Goal: Information Seeking & Learning: Find specific fact

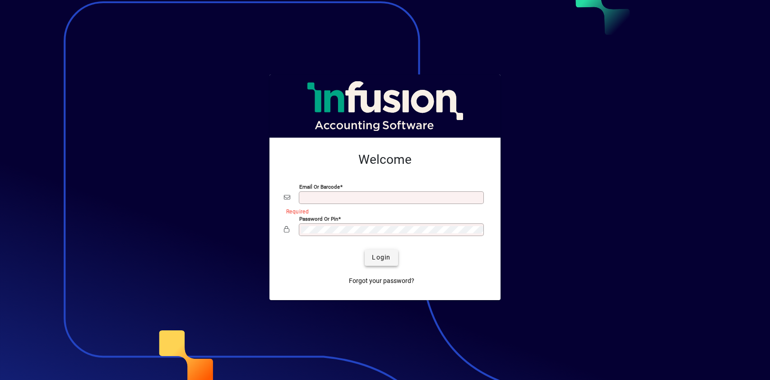
type input "**********"
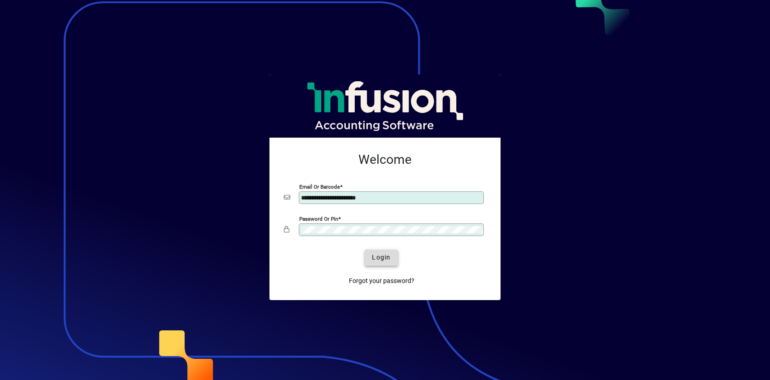
click at [379, 260] on span "Login" at bounding box center [381, 257] width 19 height 9
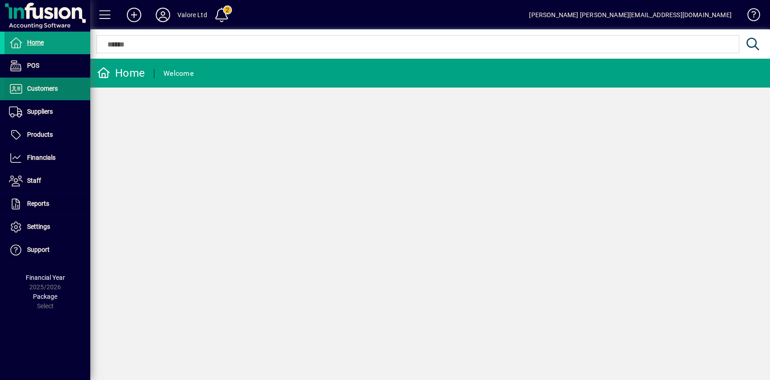
click at [45, 95] on span at bounding box center [48, 89] width 86 height 22
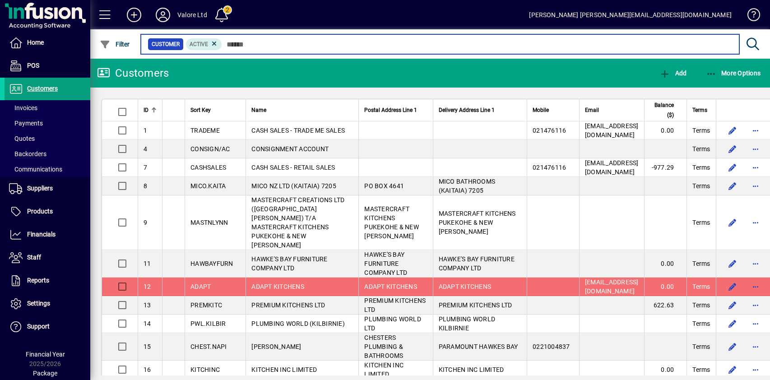
click at [256, 44] on input "text" at bounding box center [477, 44] width 510 height 13
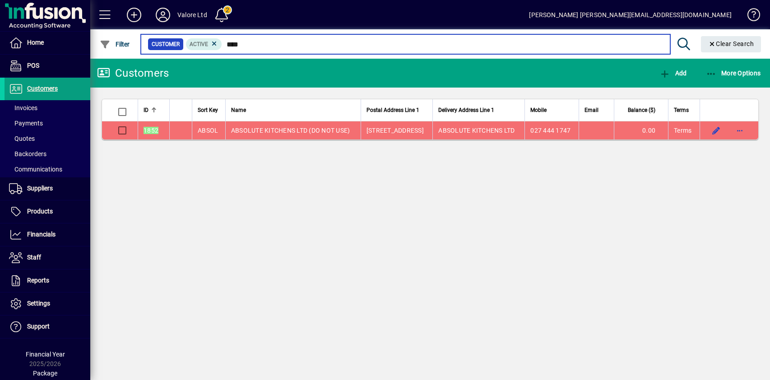
type input "****"
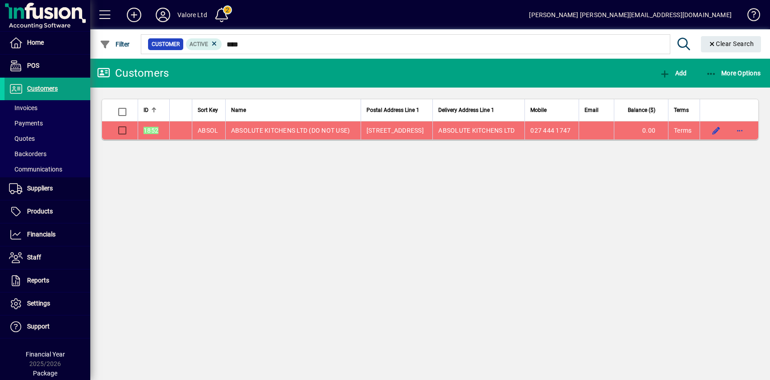
click at [307, 130] on span "ABSOLUTE KITCHENS LTD (DO NOT USE)" at bounding box center [290, 130] width 119 height 7
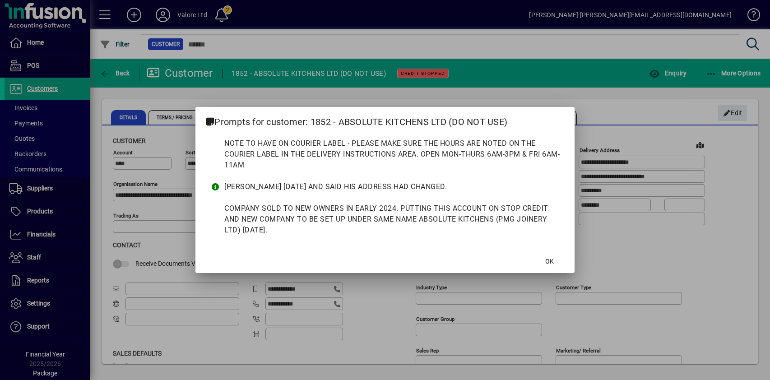
type input "**********"
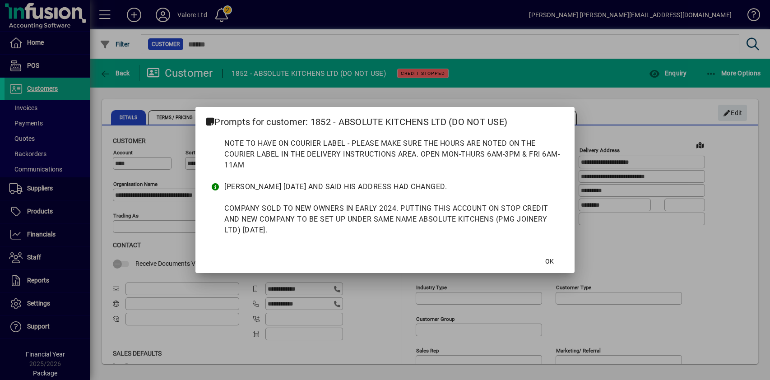
type input "**********"
click at [550, 261] on span "OK" at bounding box center [549, 261] width 9 height 9
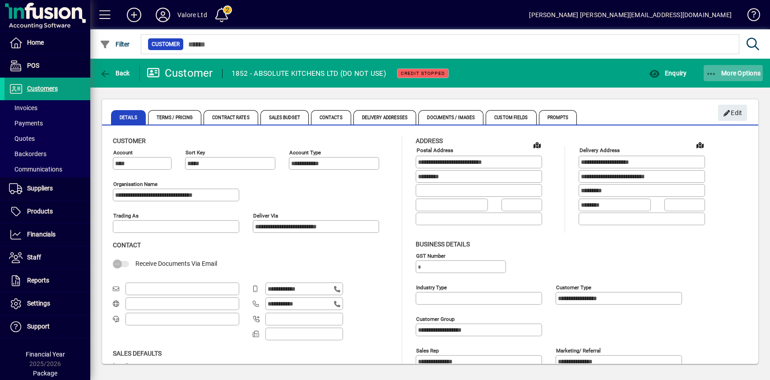
drag, startPoint x: 734, startPoint y: 77, endPoint x: 744, endPoint y: 77, distance: 9.9
click at [734, 77] on span "button" at bounding box center [734, 73] width 60 height 22
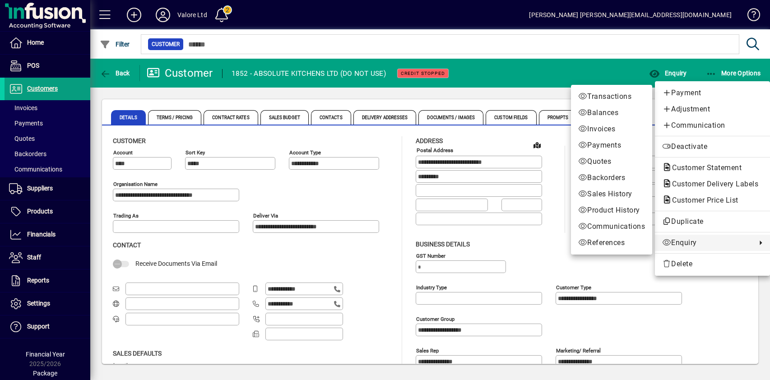
click at [686, 243] on span "Enquiry" at bounding box center [707, 242] width 90 height 11
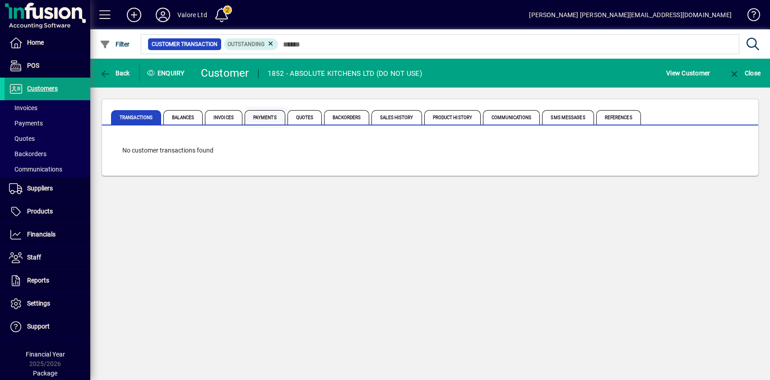
click at [261, 116] on span "Payments" at bounding box center [265, 117] width 41 height 14
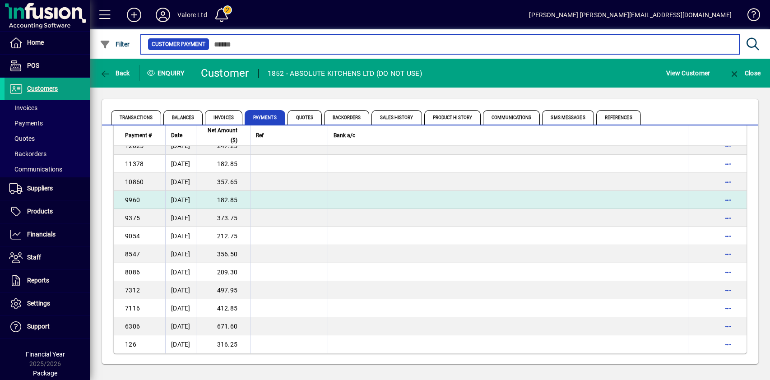
scroll to position [257, 0]
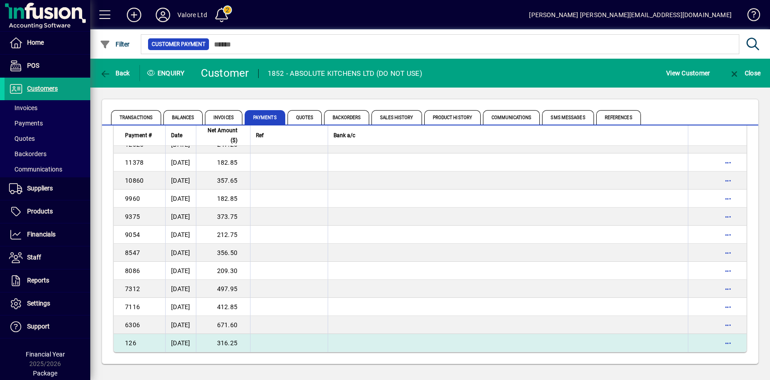
click at [232, 342] on td "316.25" at bounding box center [223, 343] width 54 height 18
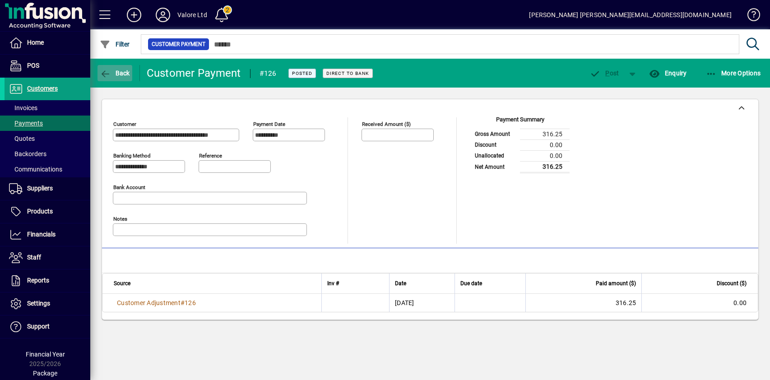
click at [117, 74] on span "Back" at bounding box center [115, 73] width 30 height 7
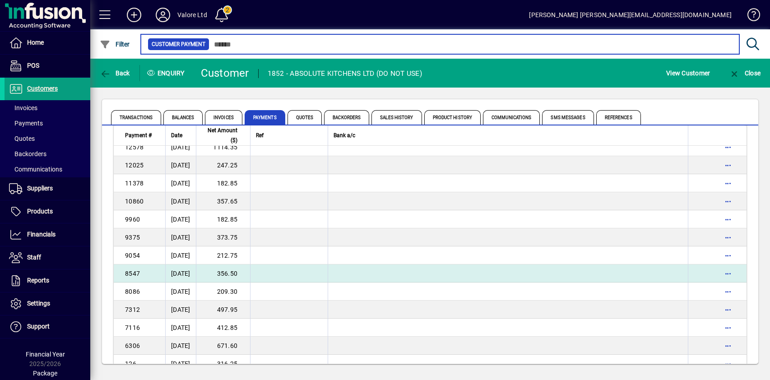
scroll to position [257, 0]
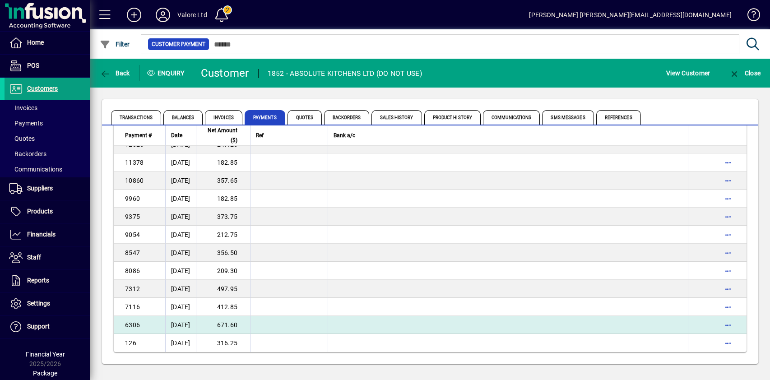
click at [229, 324] on td "671.60" at bounding box center [223, 325] width 54 height 18
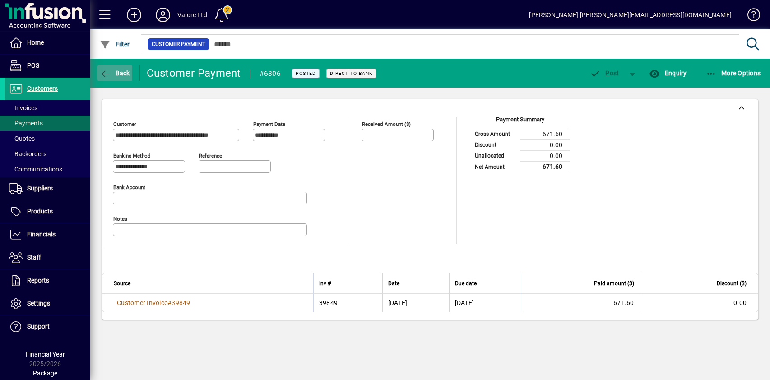
click at [112, 74] on span "Back" at bounding box center [115, 73] width 30 height 7
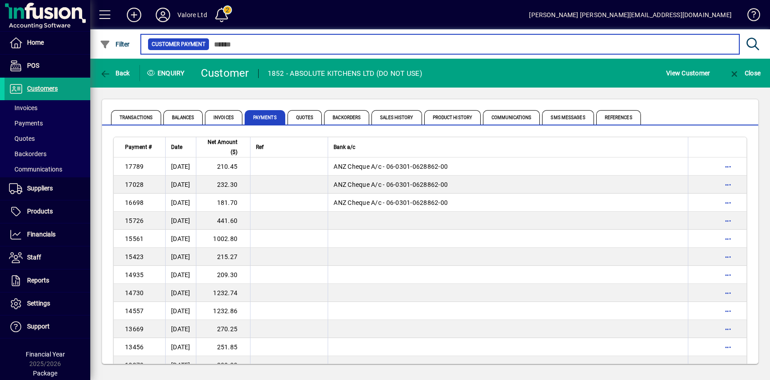
scroll to position [257, 0]
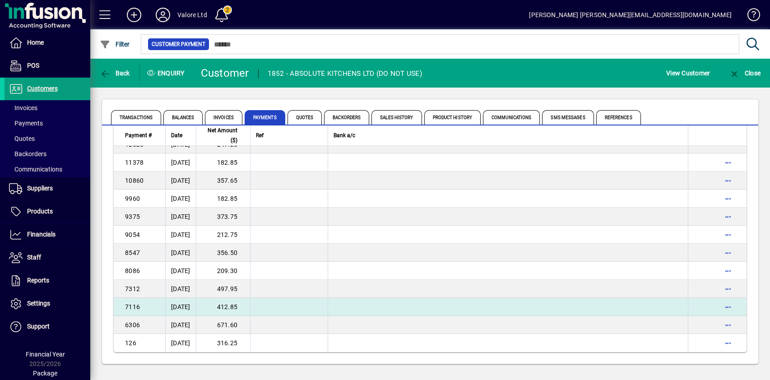
click at [217, 308] on td "412.85" at bounding box center [223, 307] width 54 height 18
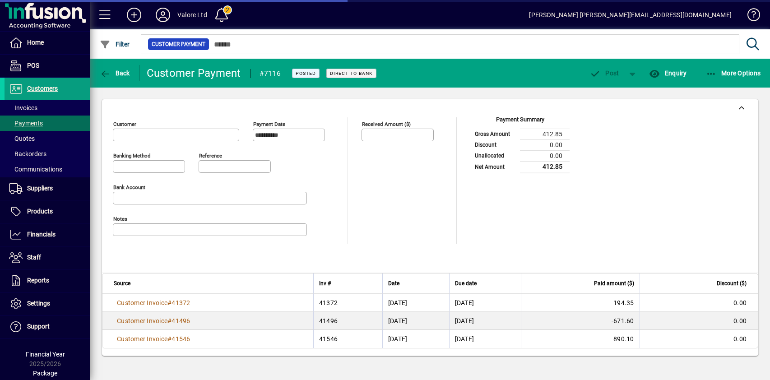
type input "**********"
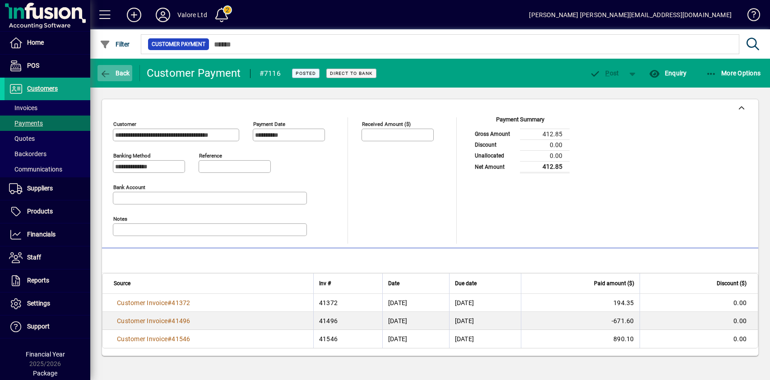
click at [117, 70] on span "Back" at bounding box center [115, 73] width 30 height 7
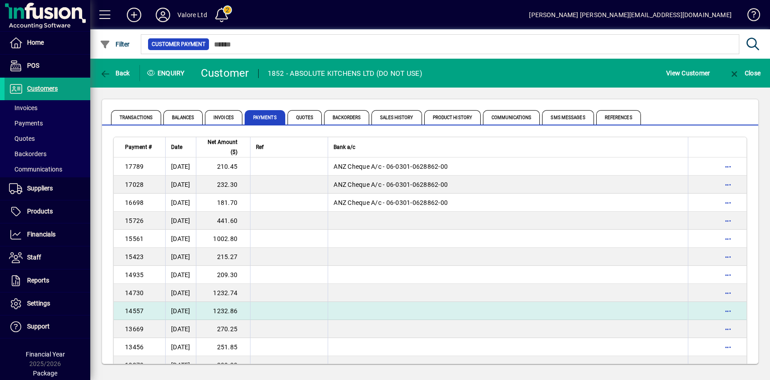
click at [232, 310] on td "1232.86" at bounding box center [223, 311] width 54 height 18
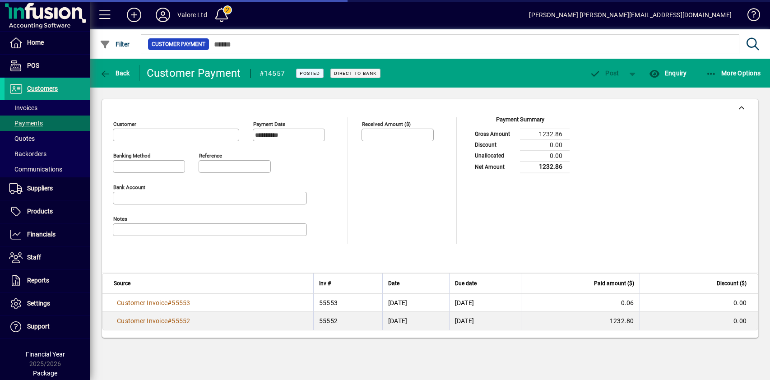
type input "**********"
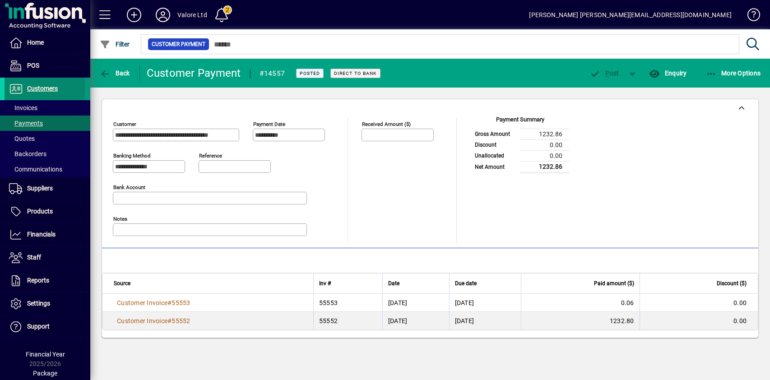
click at [35, 87] on span "Customers" at bounding box center [42, 88] width 31 height 7
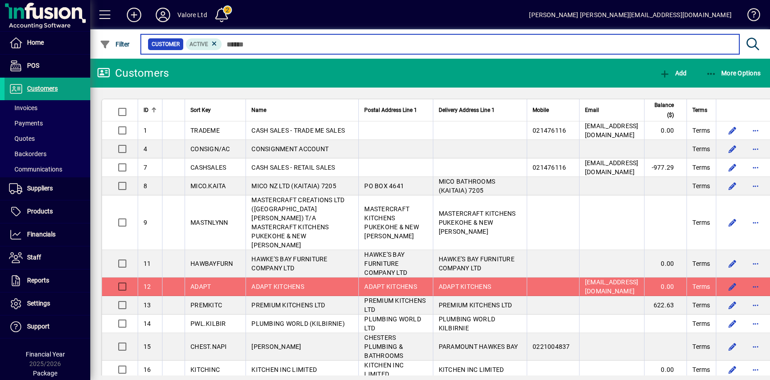
click at [243, 42] on input "text" at bounding box center [477, 44] width 510 height 13
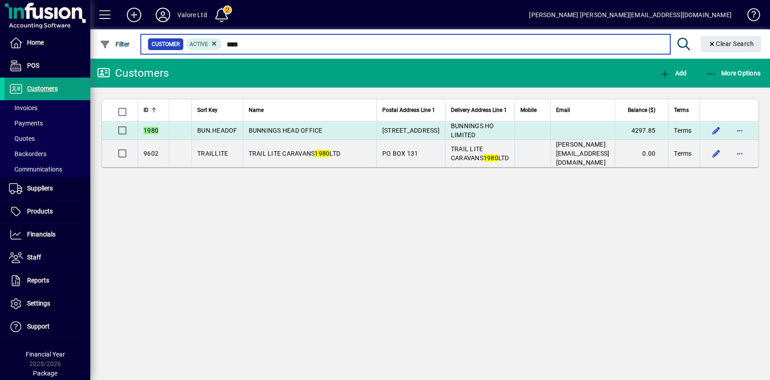
type input "****"
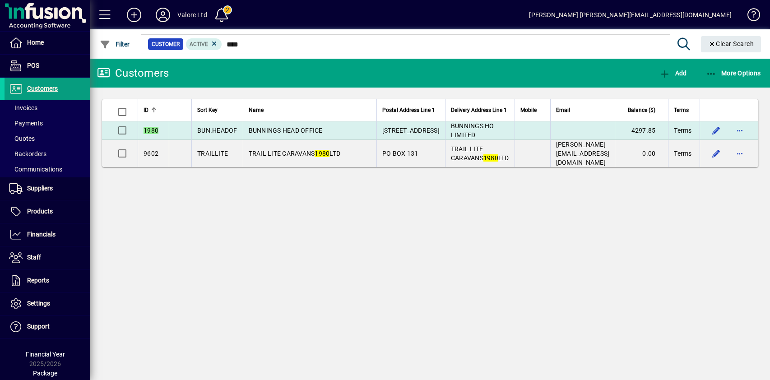
click at [305, 128] on span "BUNNINGS HEAD OFFICE" at bounding box center [286, 130] width 74 height 7
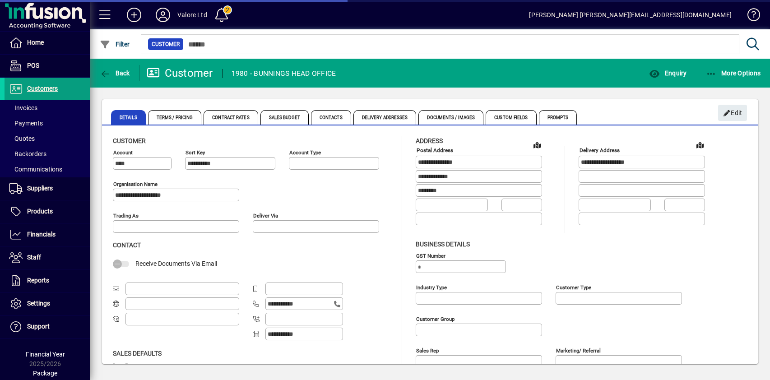
type input "**********"
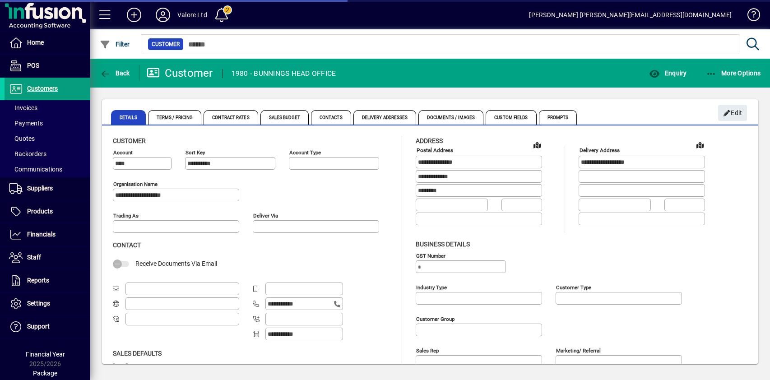
type input "**********"
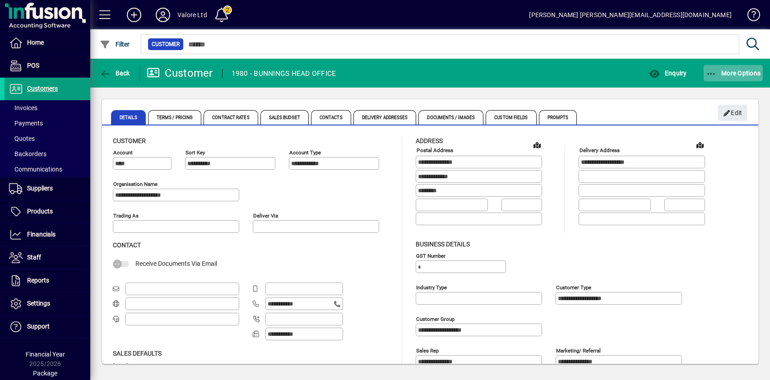
click at [728, 74] on span "More Options" at bounding box center [733, 73] width 55 height 7
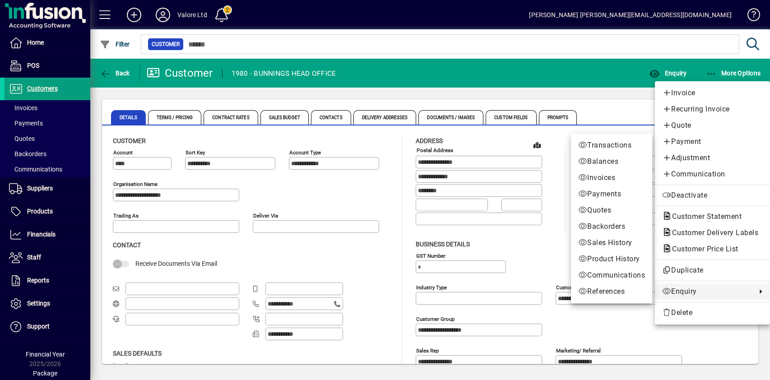
click at [694, 291] on span "Enquiry" at bounding box center [707, 291] width 90 height 11
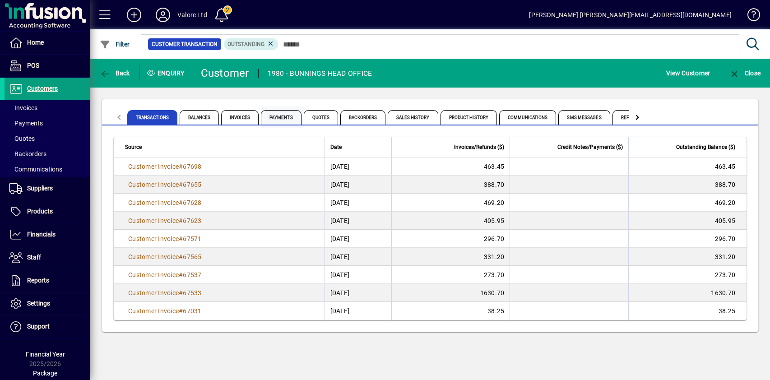
click at [279, 116] on span "Payments" at bounding box center [281, 117] width 41 height 14
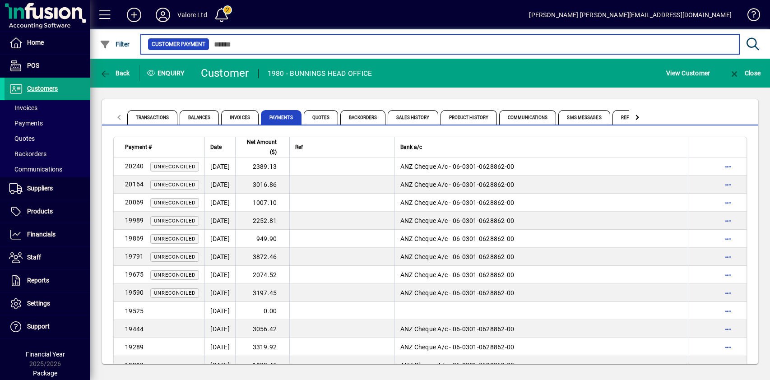
scroll to position [1637, 0]
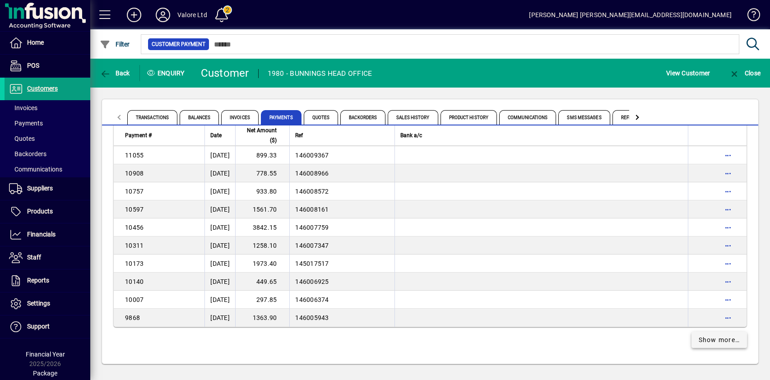
click at [699, 339] on span "Show more…" at bounding box center [720, 339] width 42 height 9
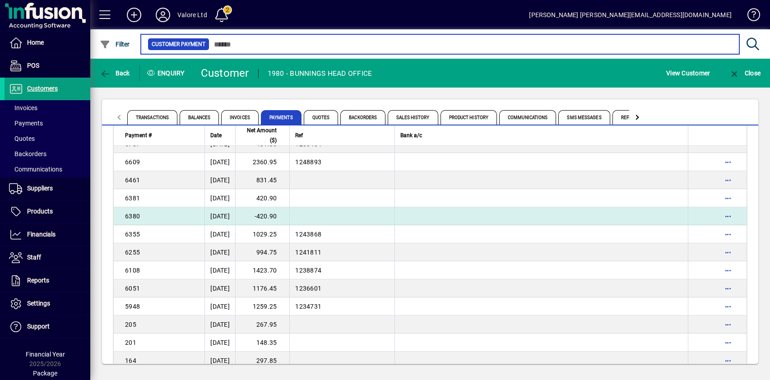
scroll to position [2316, 0]
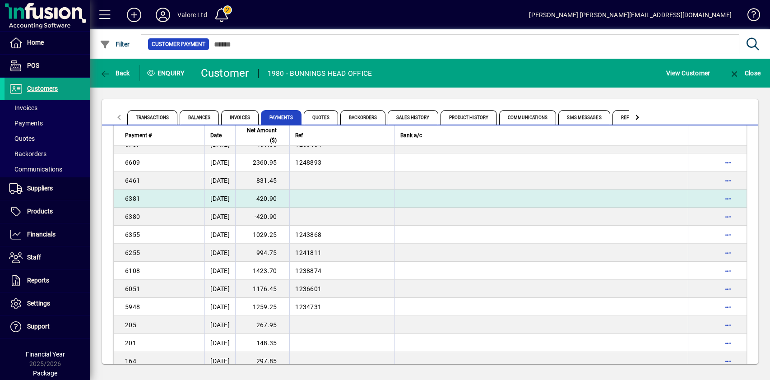
click at [281, 204] on td "420.90" at bounding box center [262, 199] width 54 height 18
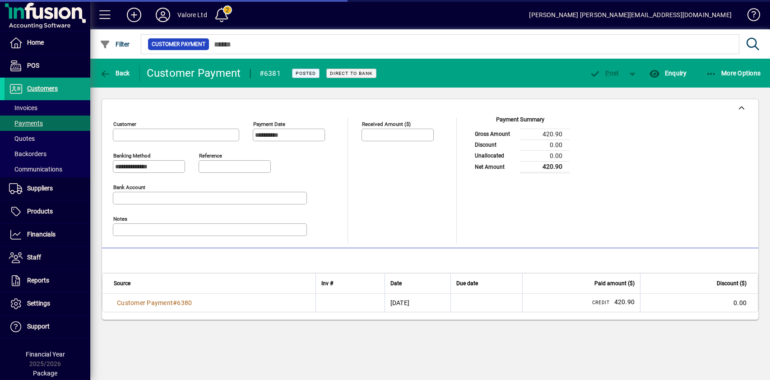
type input "**********"
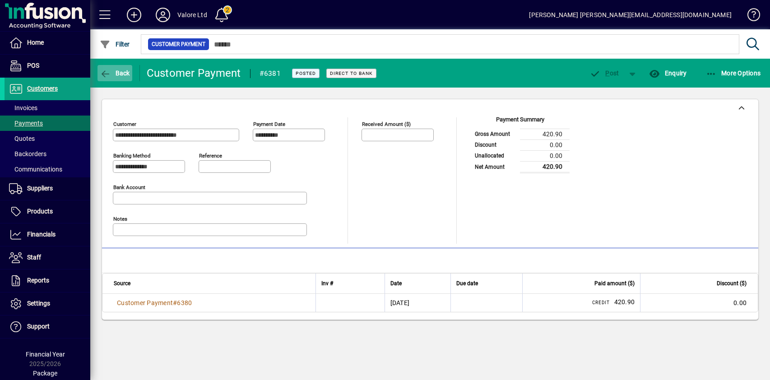
click at [120, 72] on span "Back" at bounding box center [115, 73] width 30 height 7
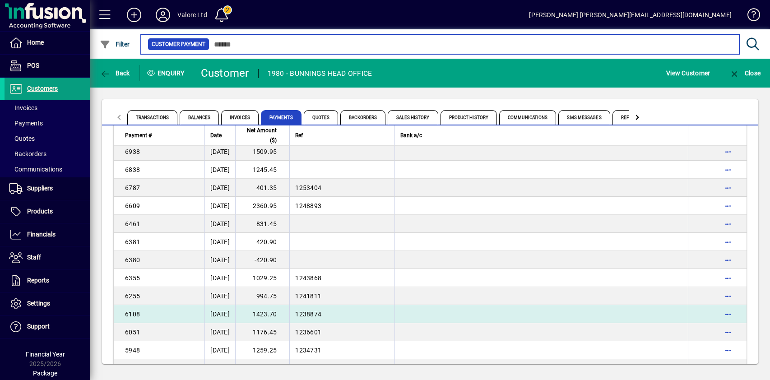
scroll to position [2271, 0]
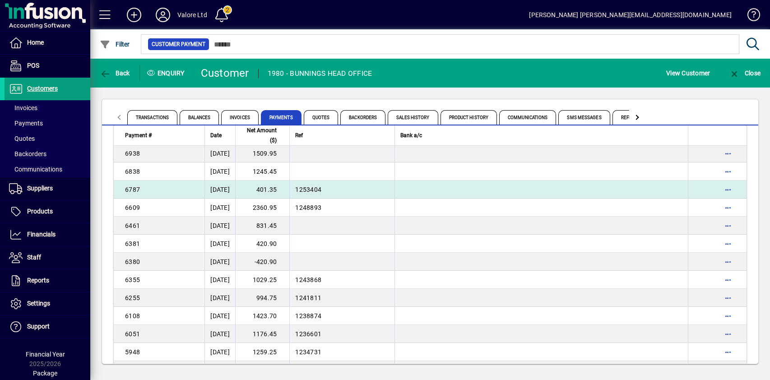
click at [289, 188] on td "401.35" at bounding box center [262, 190] width 54 height 18
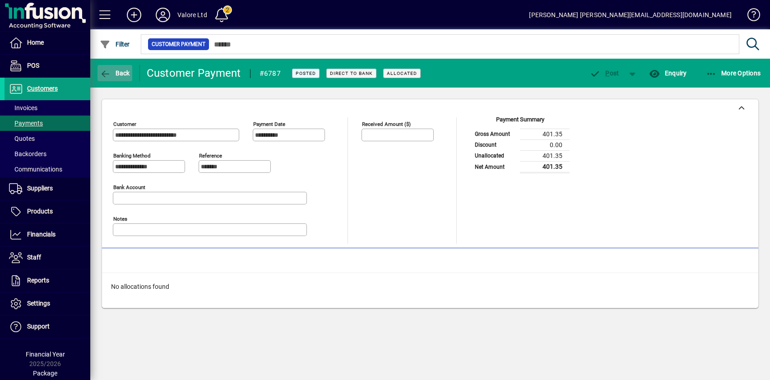
click at [114, 70] on span "Back" at bounding box center [115, 73] width 30 height 7
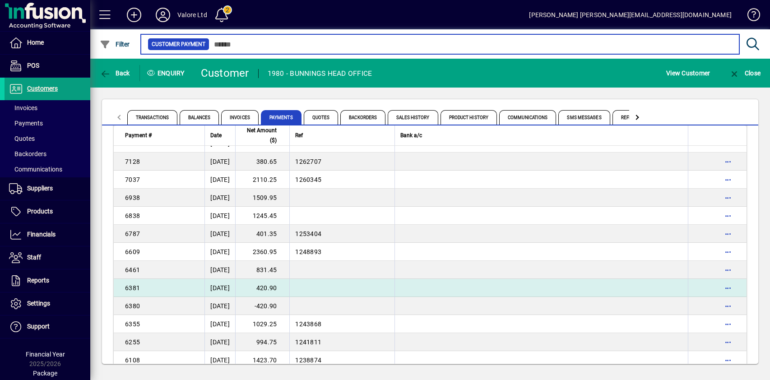
scroll to position [2225, 0]
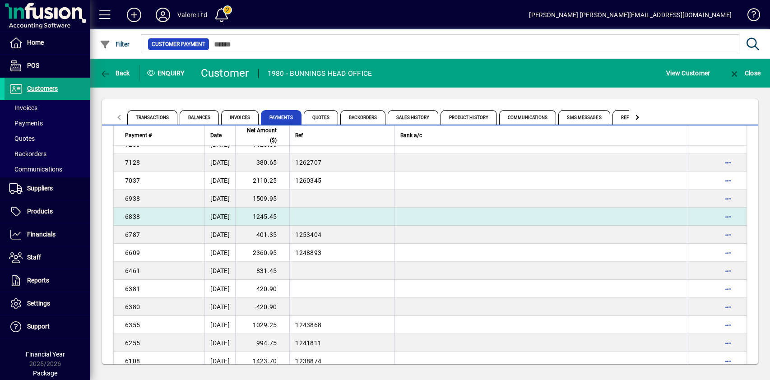
click at [281, 214] on td "1245.45" at bounding box center [262, 217] width 54 height 18
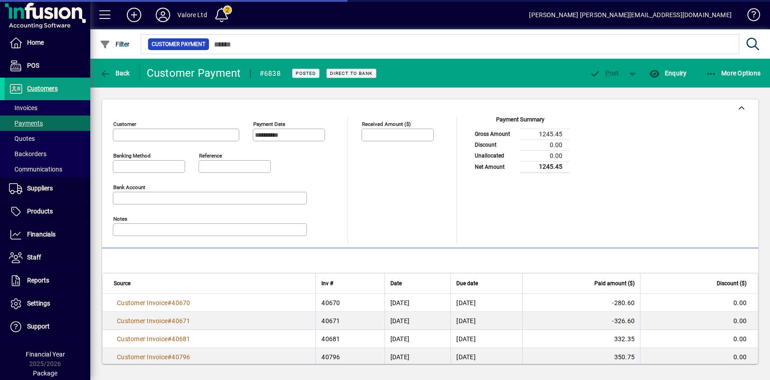
type input "**********"
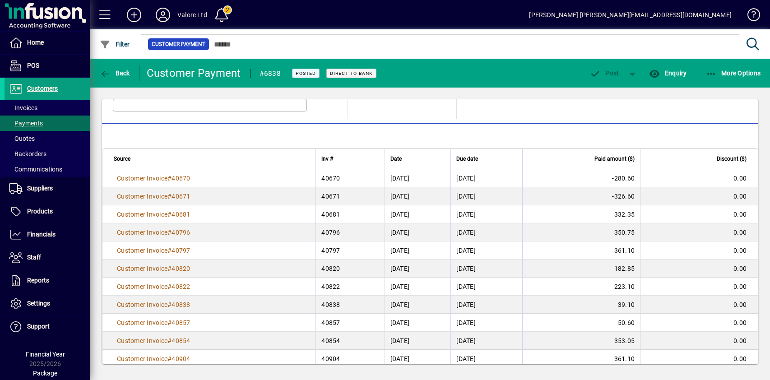
scroll to position [154, 0]
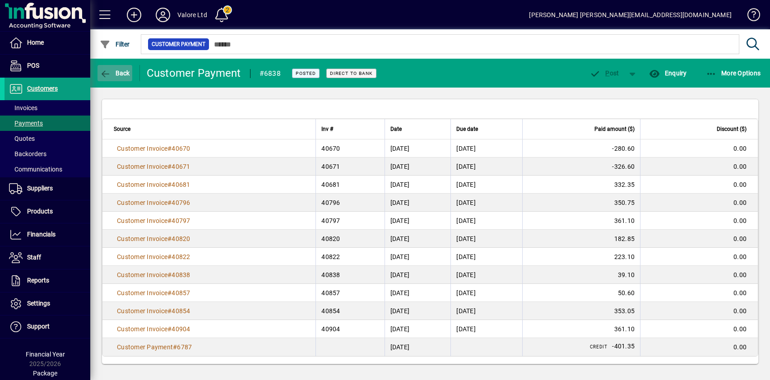
click at [115, 71] on span "Back" at bounding box center [115, 73] width 30 height 7
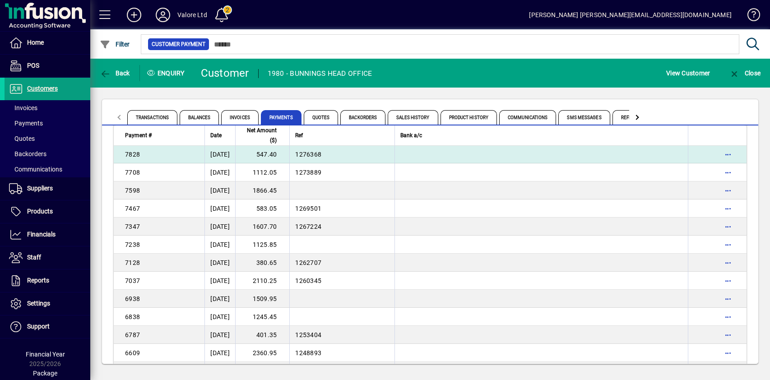
scroll to position [2225, 0]
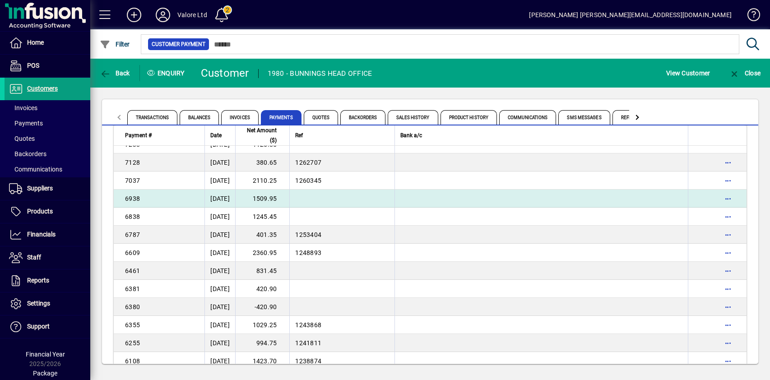
click at [286, 200] on td "1509.95" at bounding box center [262, 199] width 54 height 18
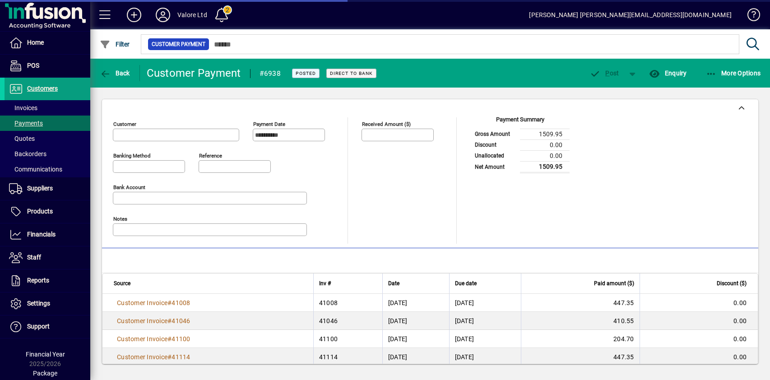
type input "**********"
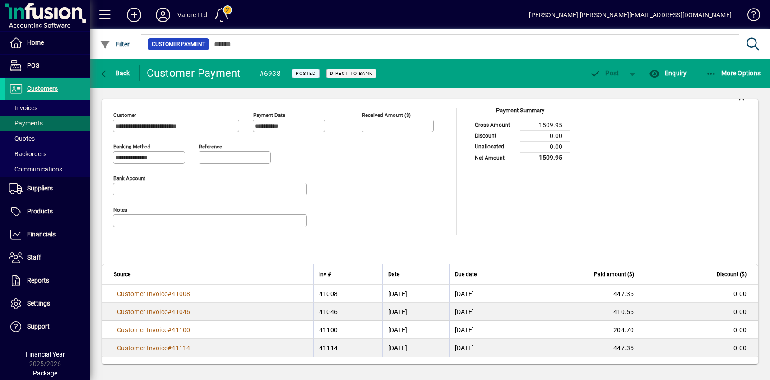
scroll to position [10, 0]
click at [114, 74] on span "Back" at bounding box center [115, 73] width 30 height 7
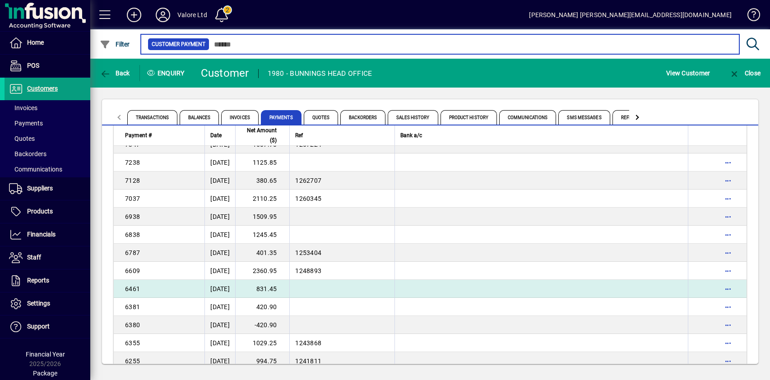
scroll to position [2202, 0]
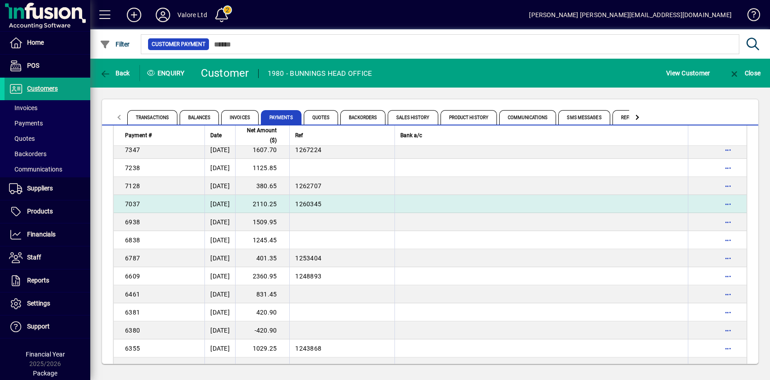
click at [280, 205] on td "2110.25" at bounding box center [262, 204] width 54 height 18
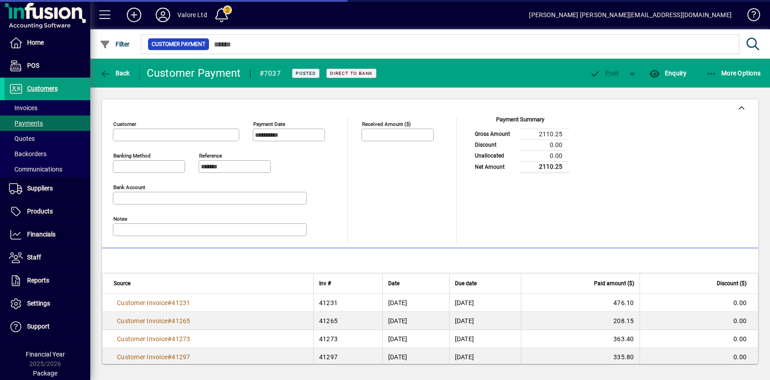
type input "**********"
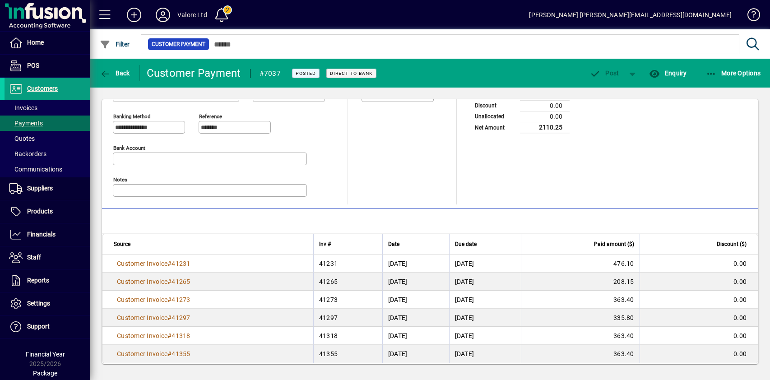
scroll to position [46, 0]
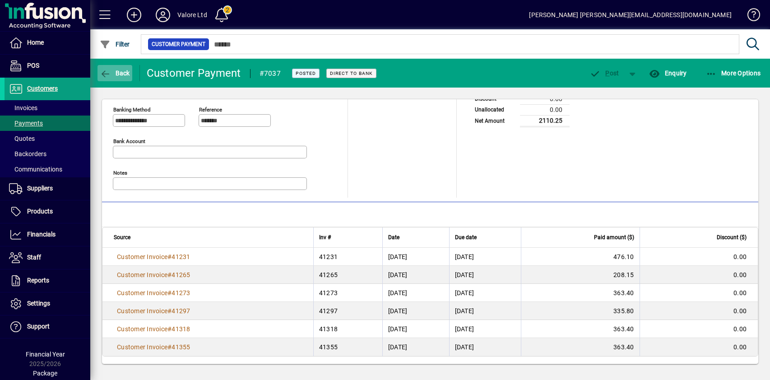
click at [113, 68] on span "button" at bounding box center [115, 73] width 35 height 22
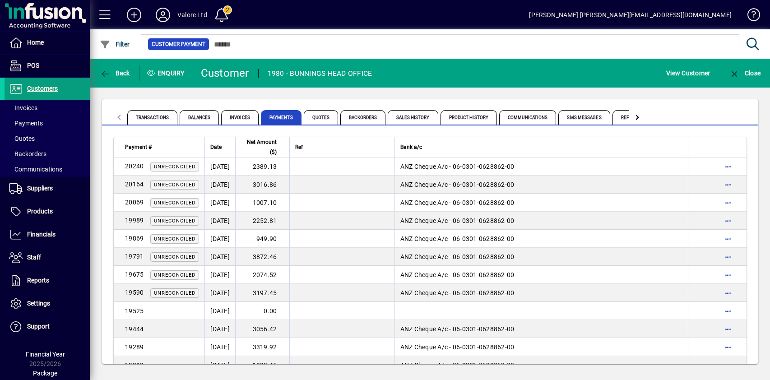
scroll to position [2215, 0]
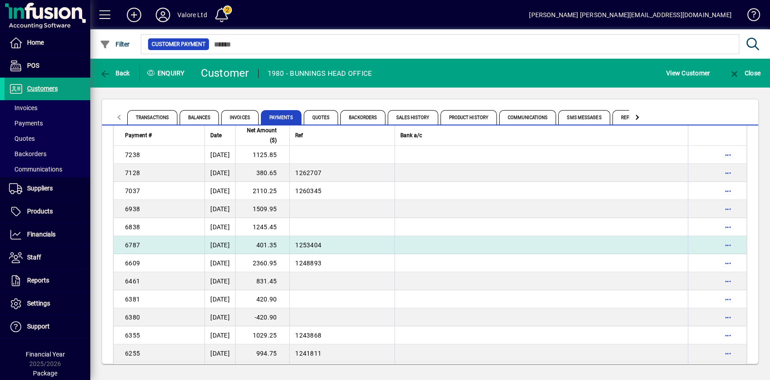
click at [288, 245] on td "401.35" at bounding box center [262, 245] width 54 height 18
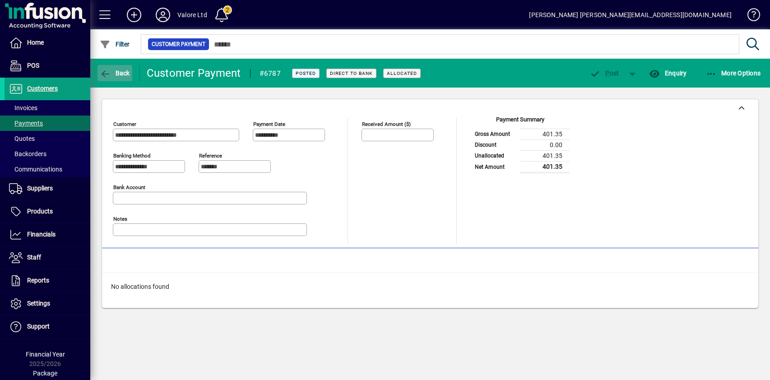
click at [112, 70] on span "Back" at bounding box center [115, 73] width 30 height 7
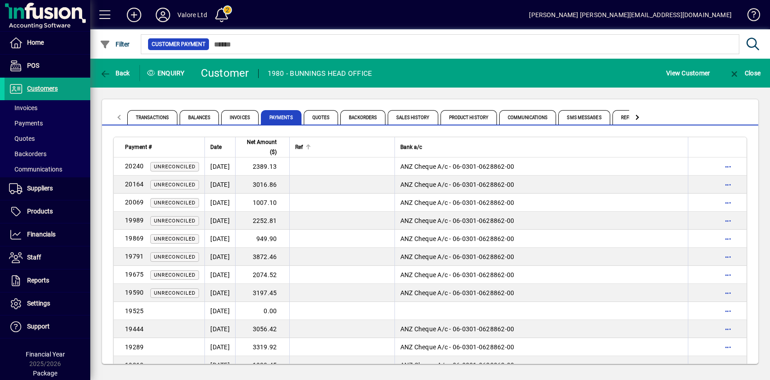
scroll to position [2215, 0]
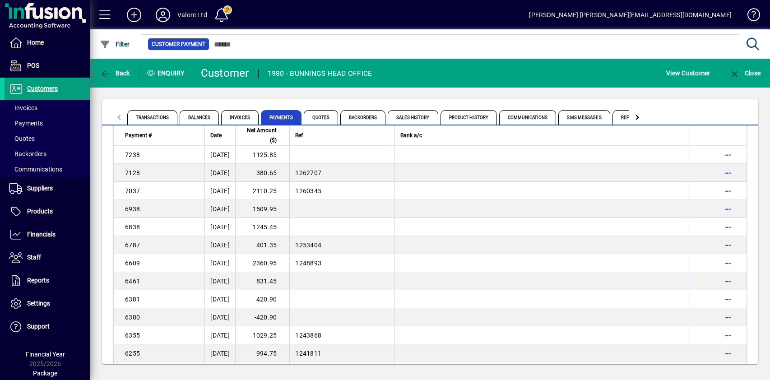
click at [280, 173] on td "380.65" at bounding box center [262, 173] width 54 height 18
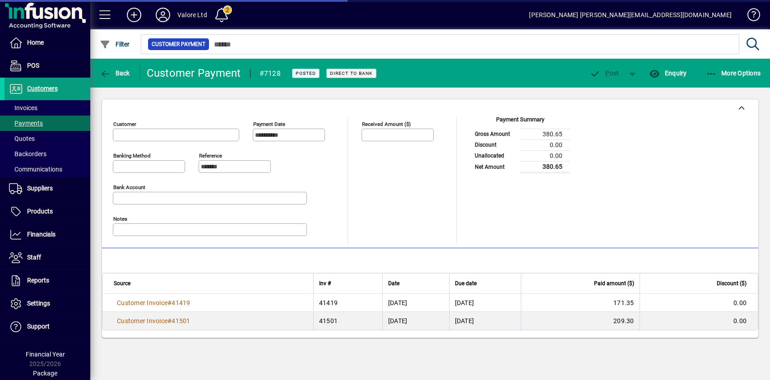
type input "**********"
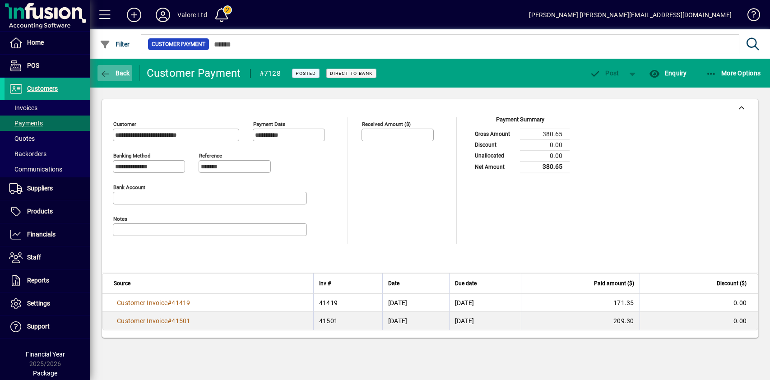
click at [110, 70] on icon "button" at bounding box center [105, 74] width 11 height 9
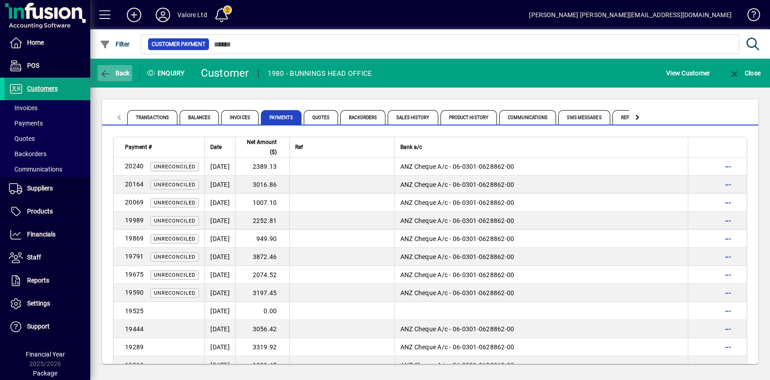
scroll to position [2143, 0]
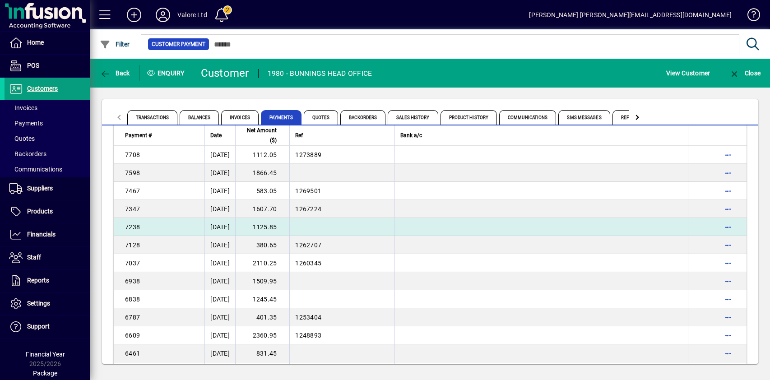
click at [288, 228] on td "1125.85" at bounding box center [262, 227] width 54 height 18
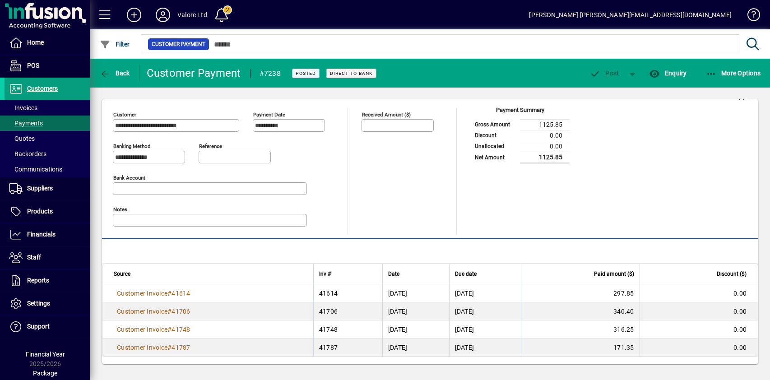
scroll to position [10, 0]
click at [116, 70] on span "Back" at bounding box center [115, 73] width 30 height 7
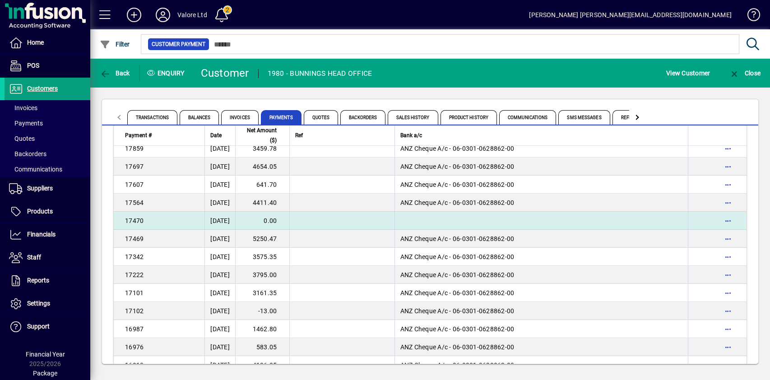
scroll to position [2107, 0]
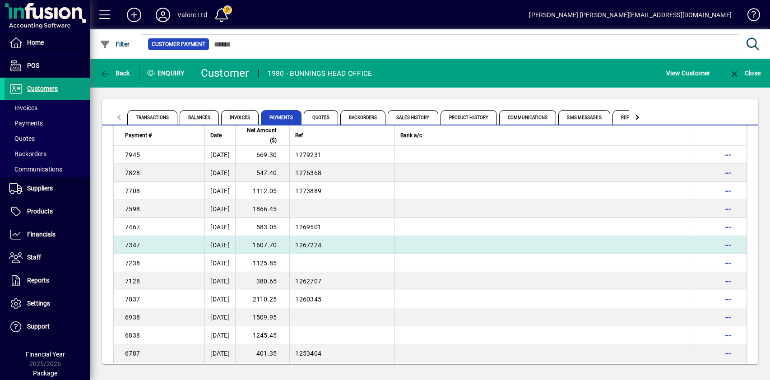
click at [321, 246] on span "1267224" at bounding box center [308, 245] width 26 height 7
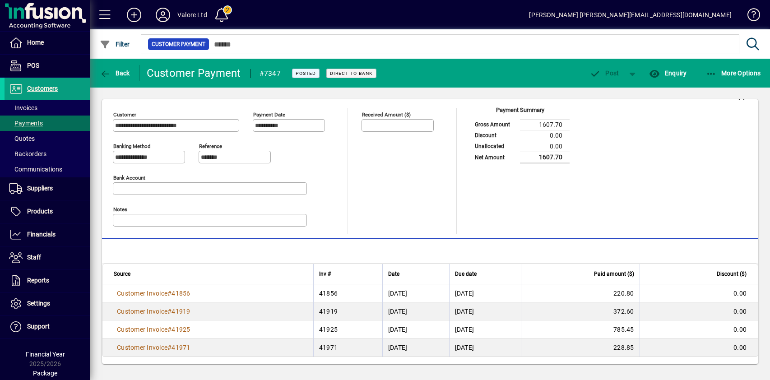
scroll to position [10, 0]
click at [118, 70] on span "Back" at bounding box center [115, 73] width 30 height 7
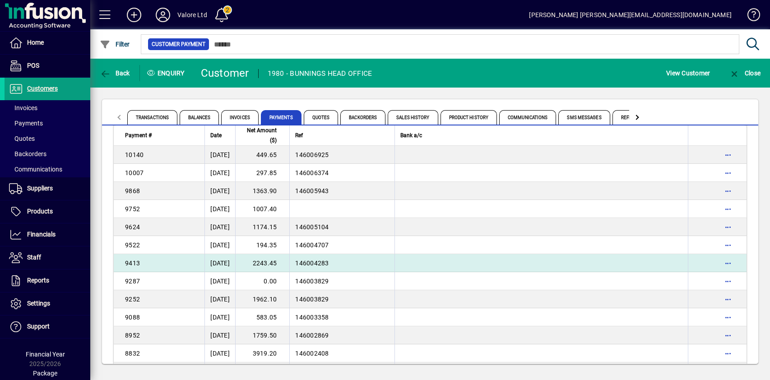
scroll to position [1980, 0]
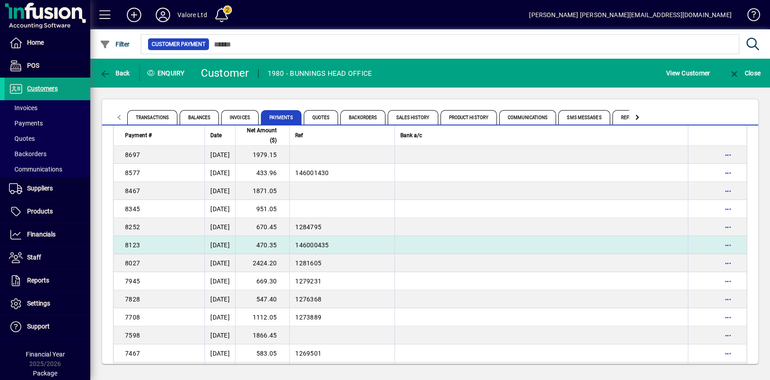
click at [288, 245] on td "470.35" at bounding box center [262, 245] width 54 height 18
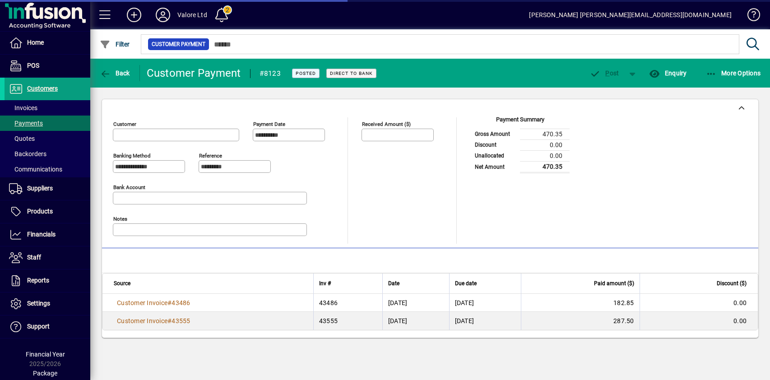
type input "**********"
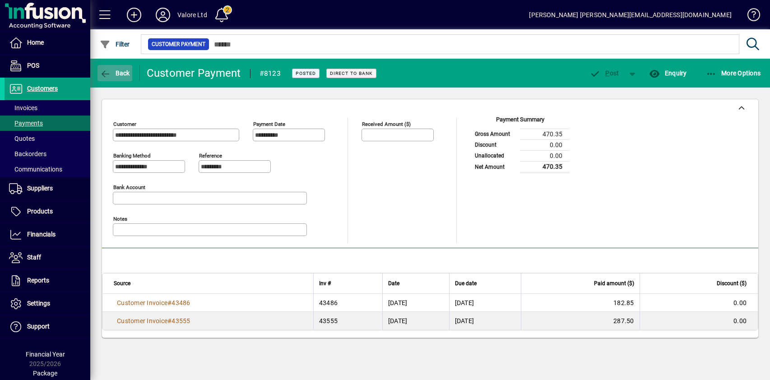
click at [120, 64] on span "button" at bounding box center [115, 73] width 35 height 22
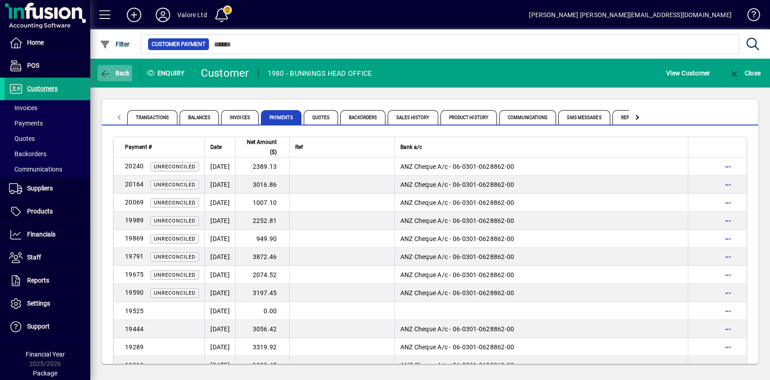
scroll to position [1962, 0]
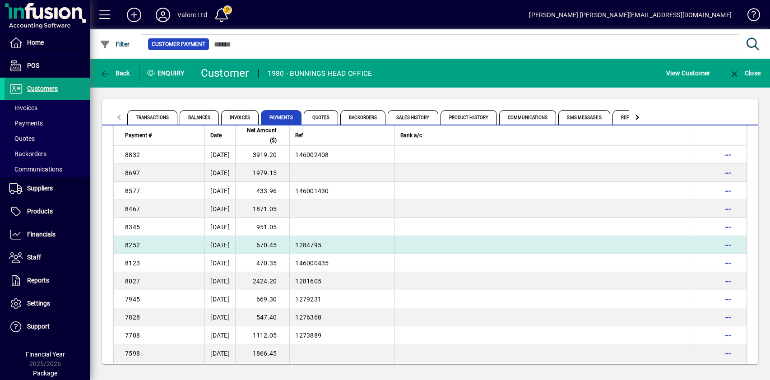
click at [289, 244] on td "670.45" at bounding box center [262, 245] width 54 height 18
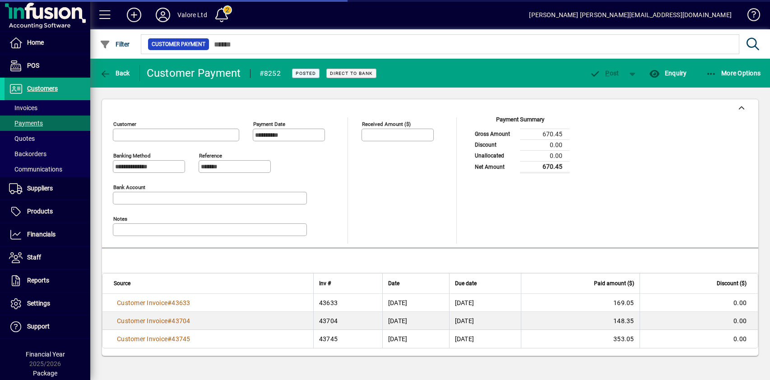
type input "**********"
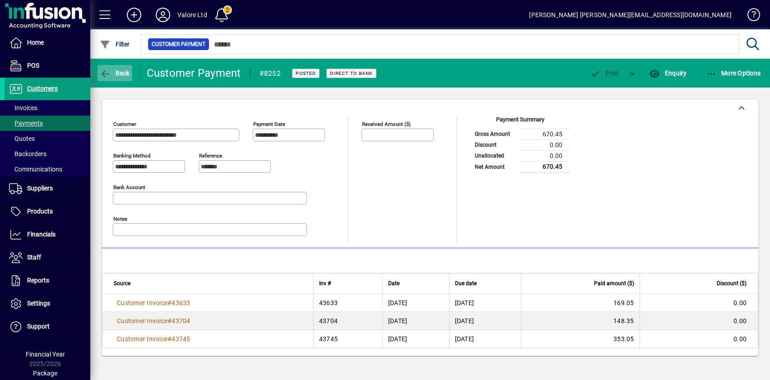
click at [110, 72] on icon "button" at bounding box center [105, 74] width 11 height 9
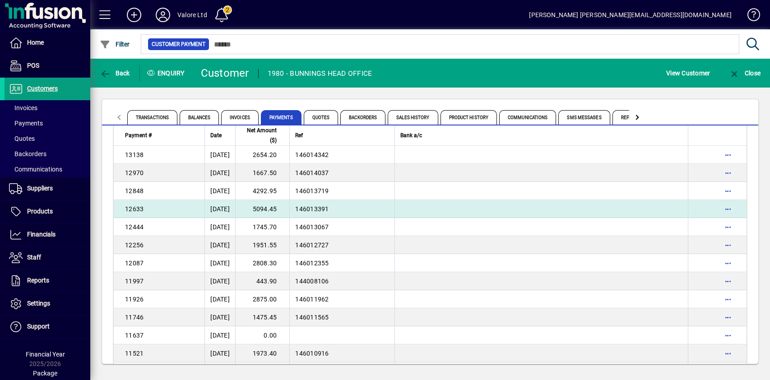
scroll to position [1944, 0]
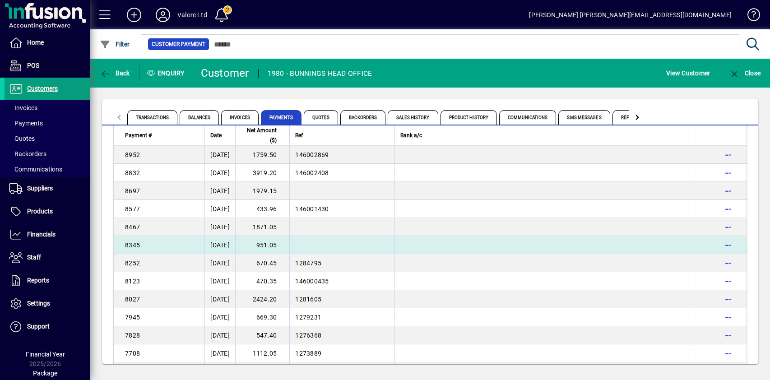
click at [289, 246] on td "951.05" at bounding box center [262, 245] width 54 height 18
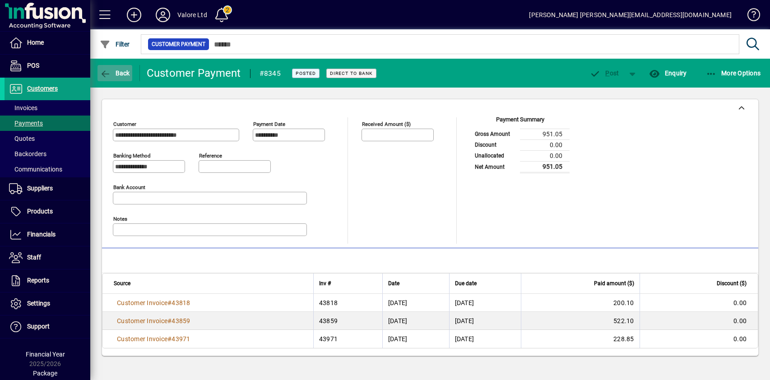
click at [113, 73] on span "Back" at bounding box center [115, 73] width 30 height 7
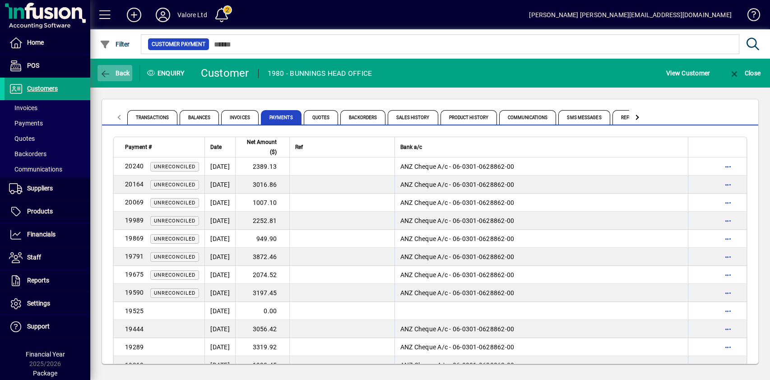
scroll to position [1908, 0]
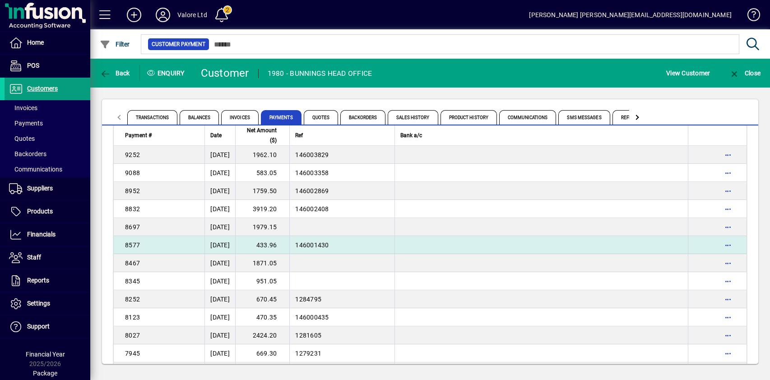
click at [287, 243] on td "433.96" at bounding box center [262, 245] width 54 height 18
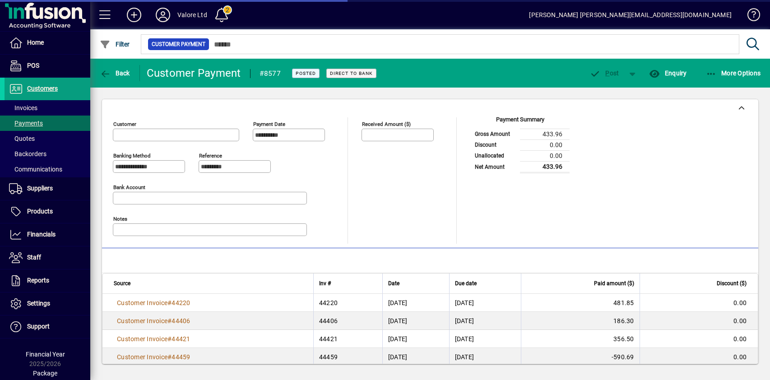
type input "**********"
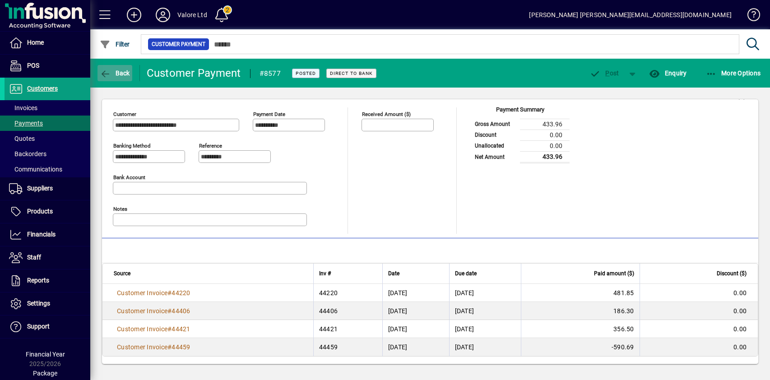
click at [108, 76] on icon "button" at bounding box center [105, 74] width 11 height 9
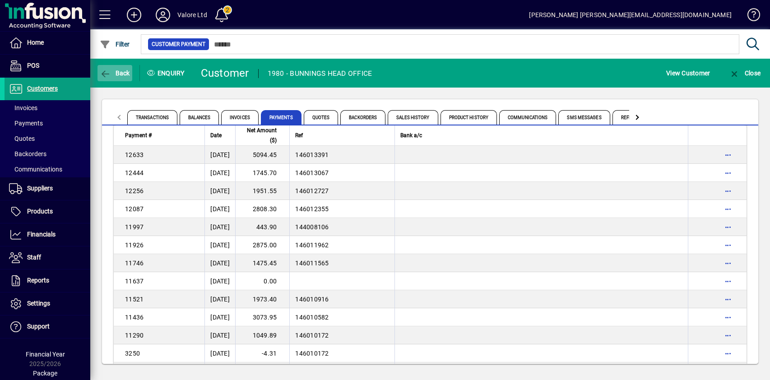
scroll to position [1818, 0]
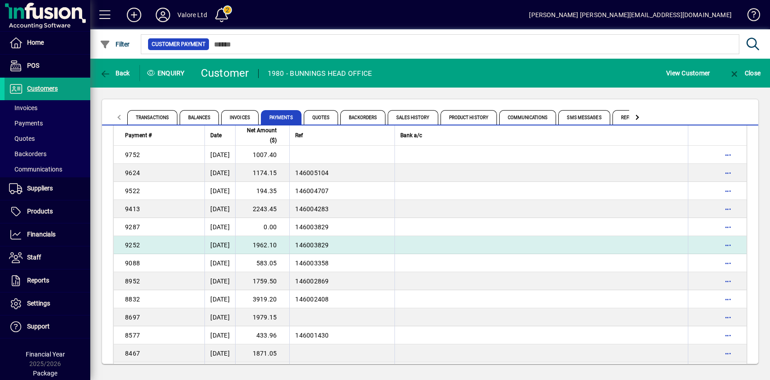
click at [284, 245] on td "1962.10" at bounding box center [262, 245] width 54 height 18
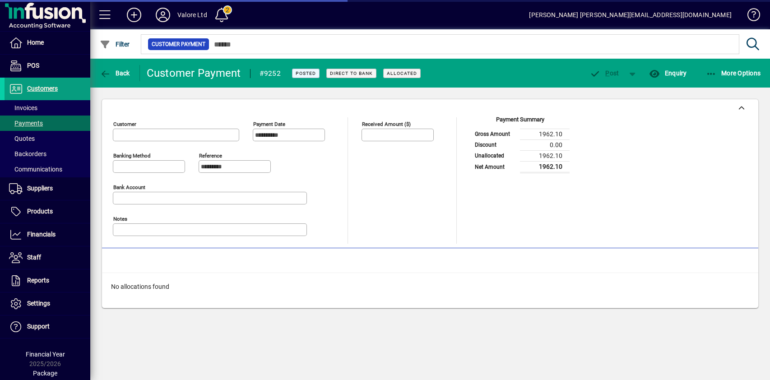
type input "**********"
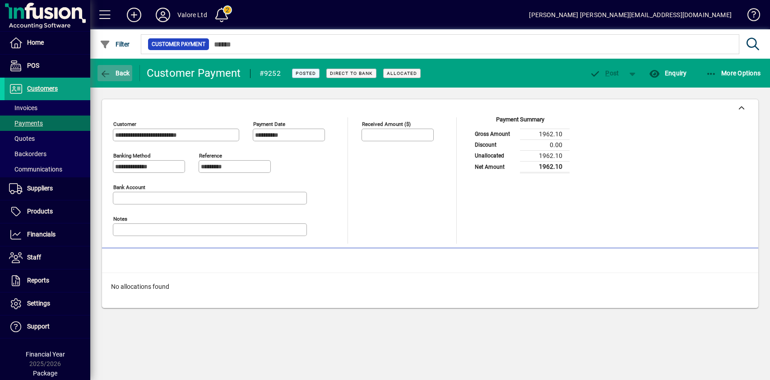
click at [112, 75] on span "Back" at bounding box center [115, 73] width 30 height 7
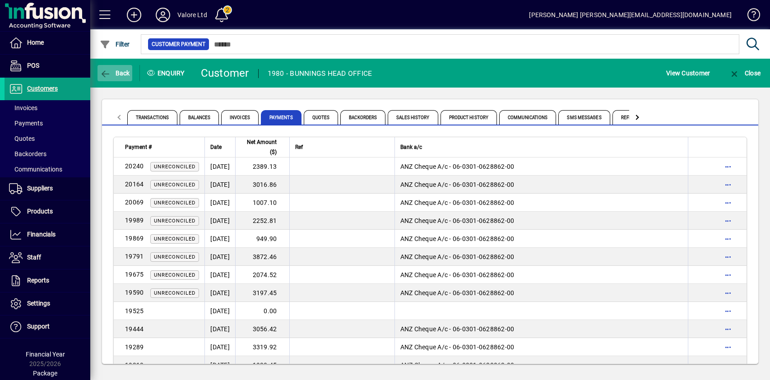
scroll to position [1782, 0]
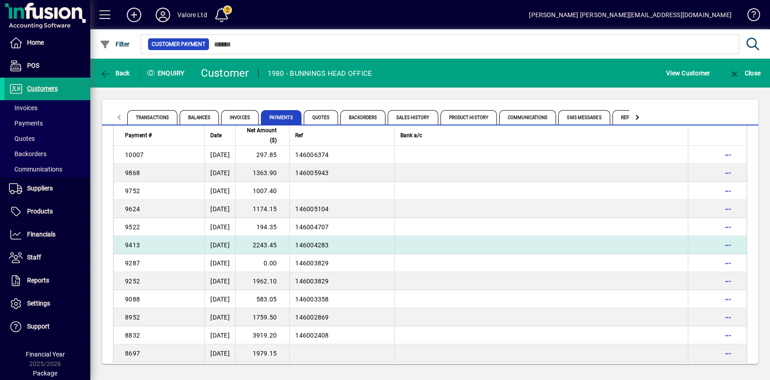
click at [289, 242] on td "2243.45" at bounding box center [262, 245] width 54 height 18
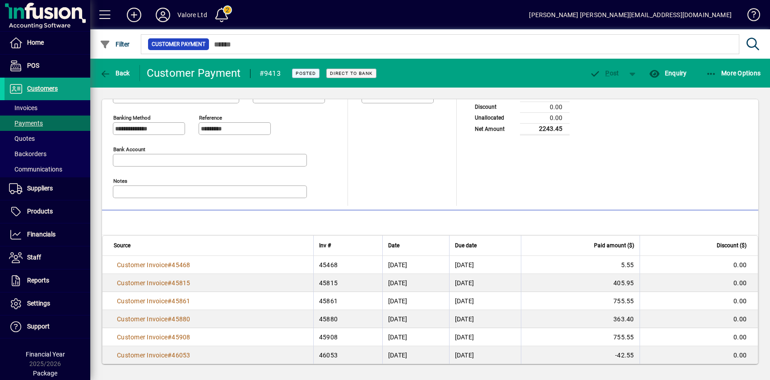
scroll to position [46, 0]
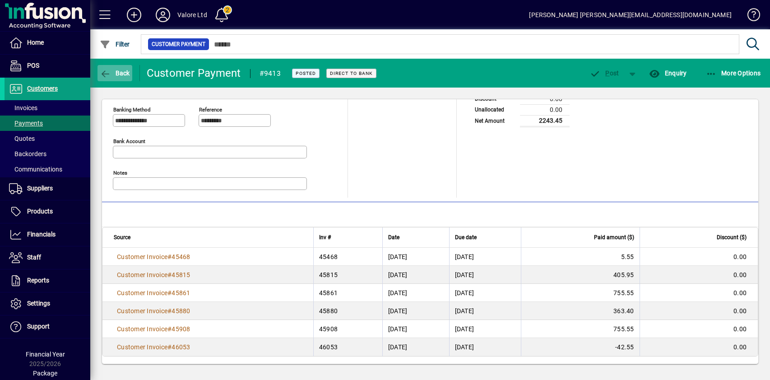
click at [108, 70] on icon "button" at bounding box center [105, 74] width 11 height 9
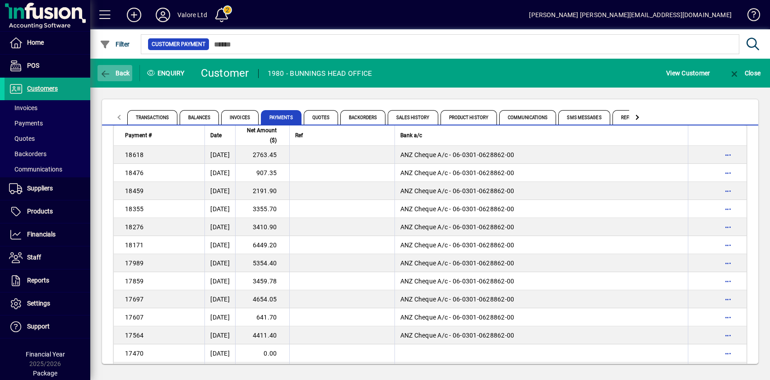
scroll to position [1673, 0]
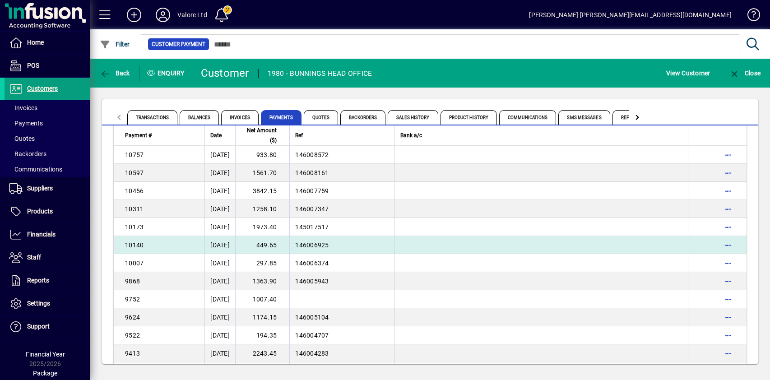
click at [284, 246] on td "449.65" at bounding box center [262, 245] width 54 height 18
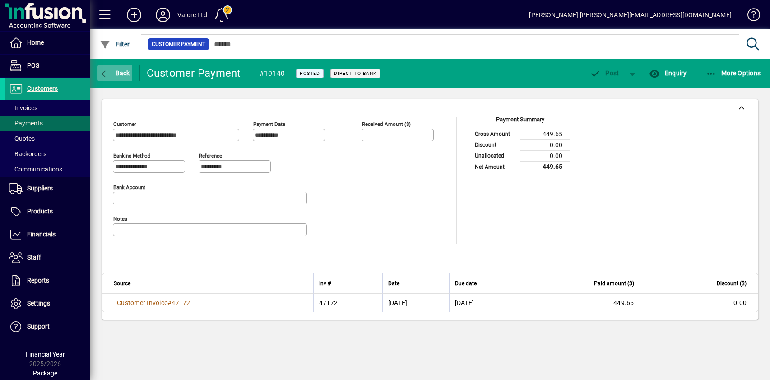
click at [110, 70] on icon "button" at bounding box center [105, 74] width 11 height 9
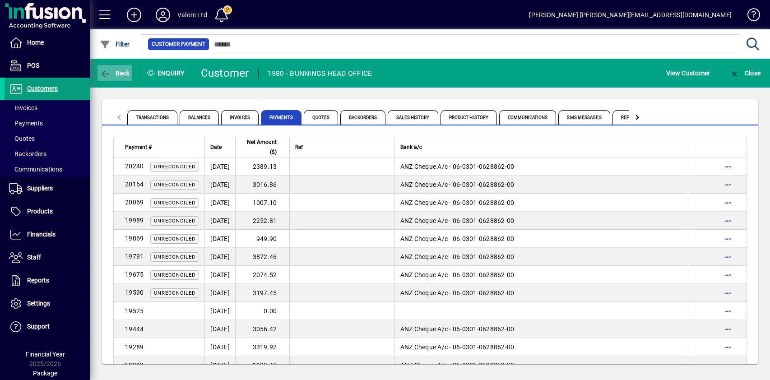
scroll to position [1457, 0]
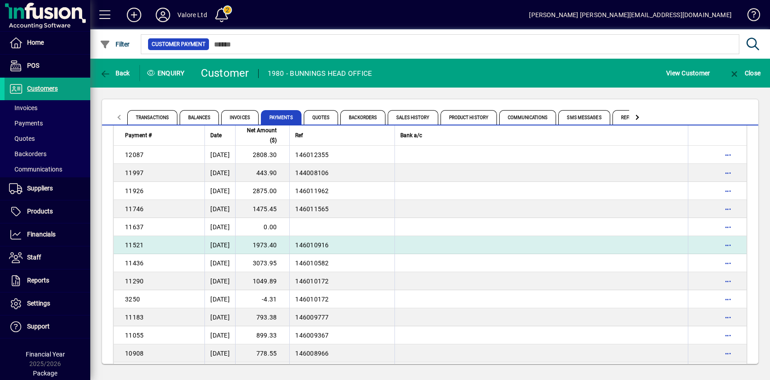
click at [289, 246] on td "1973.40" at bounding box center [262, 245] width 54 height 18
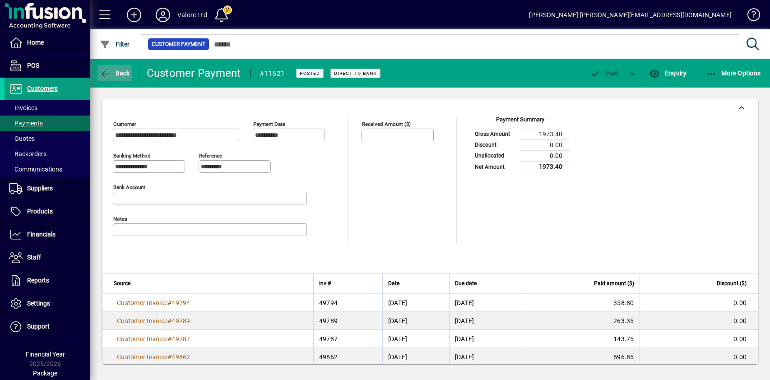
click at [107, 70] on icon "button" at bounding box center [105, 74] width 11 height 9
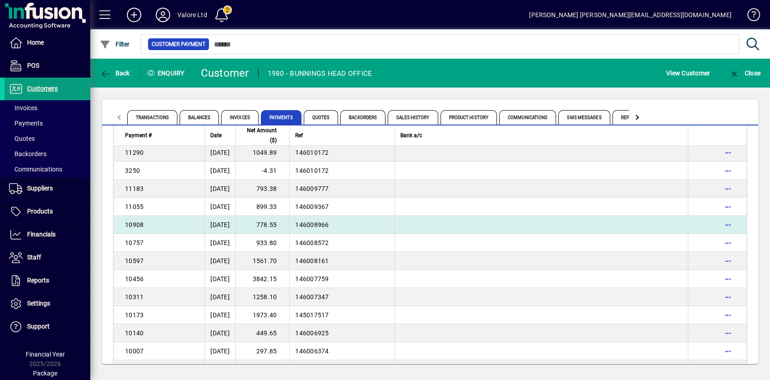
scroll to position [1592, 0]
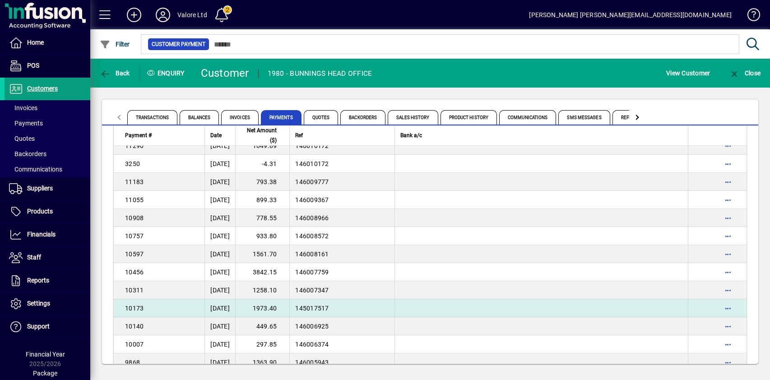
click at [285, 307] on td "1973.40" at bounding box center [262, 308] width 54 height 18
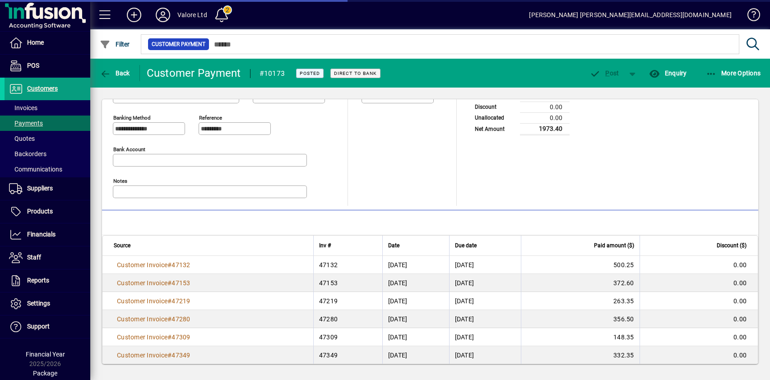
scroll to position [46, 0]
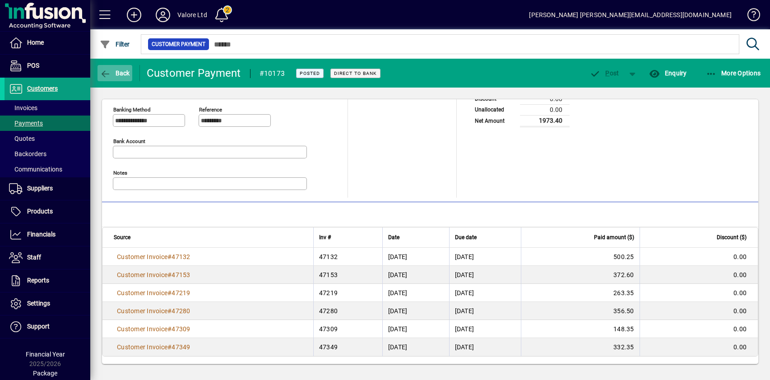
click at [113, 70] on span "Back" at bounding box center [115, 73] width 30 height 7
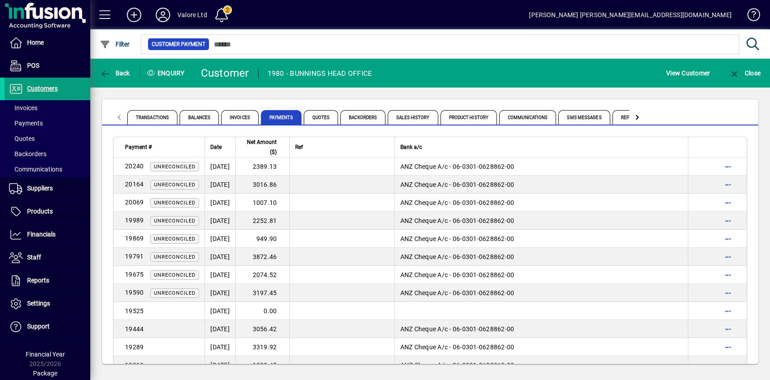
scroll to position [1637, 0]
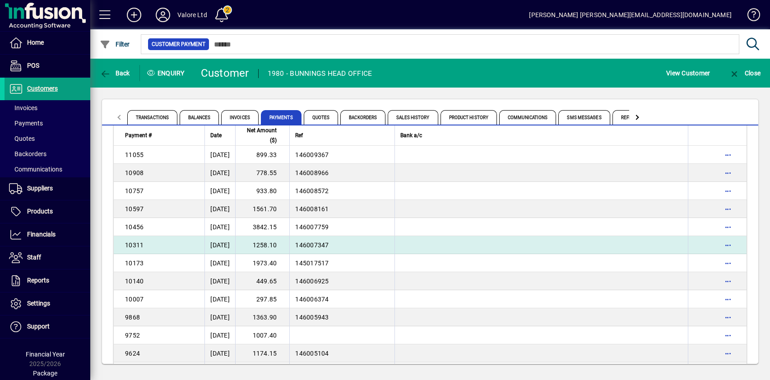
click at [289, 246] on td "1258.10" at bounding box center [262, 245] width 54 height 18
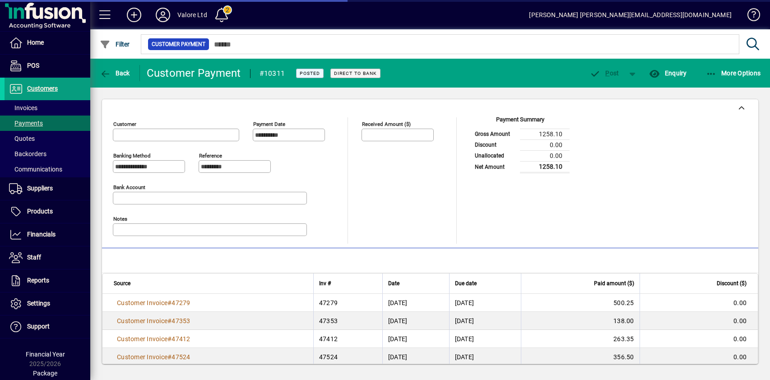
type input "**********"
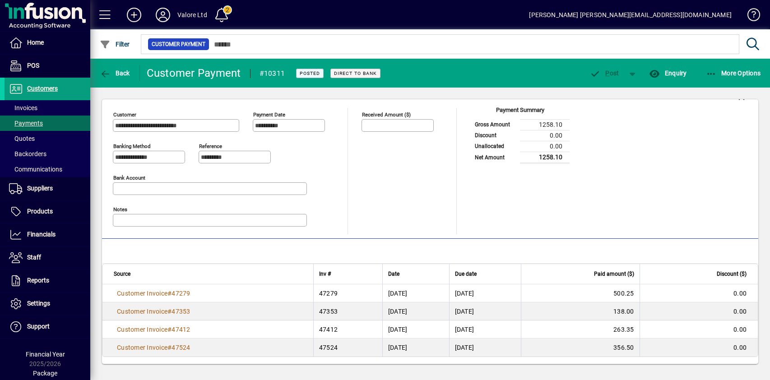
scroll to position [10, 0]
click at [117, 70] on span "Back" at bounding box center [115, 73] width 30 height 7
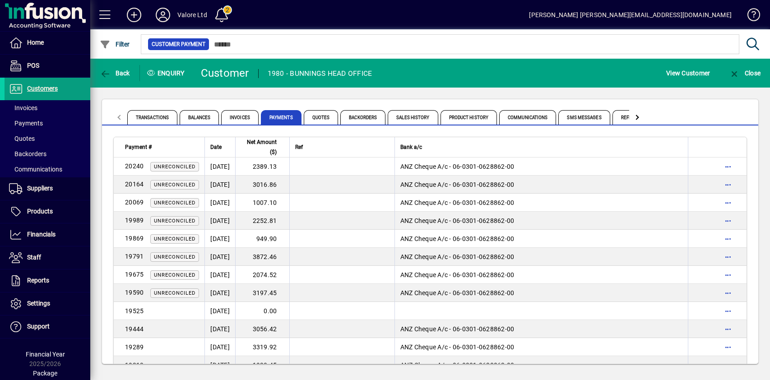
scroll to position [1619, 0]
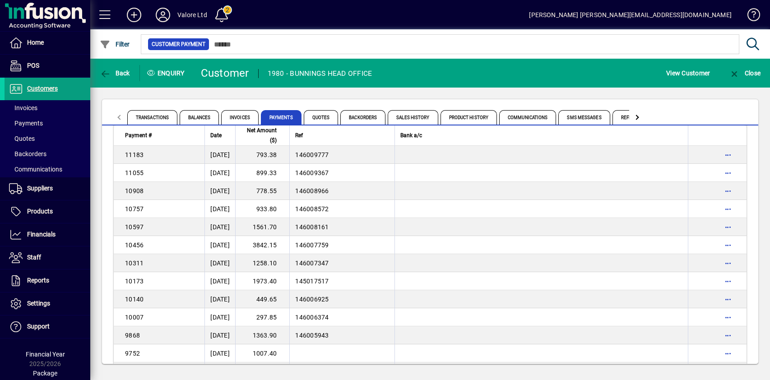
click at [289, 243] on td "3842.15" at bounding box center [262, 245] width 54 height 18
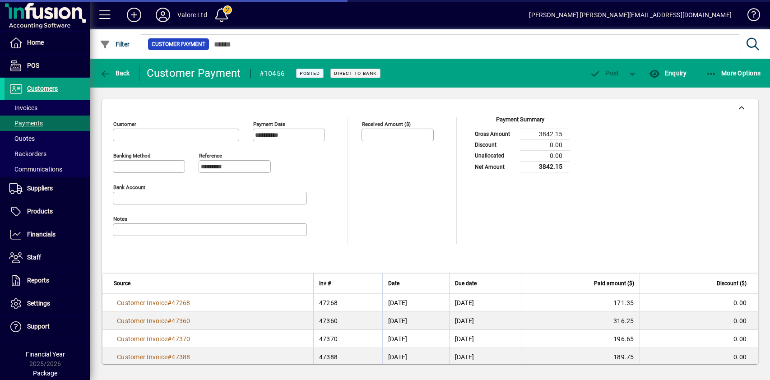
type input "**********"
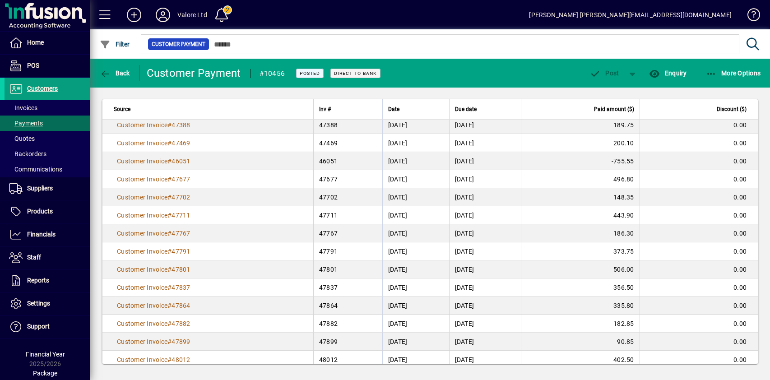
scroll to position [245, 0]
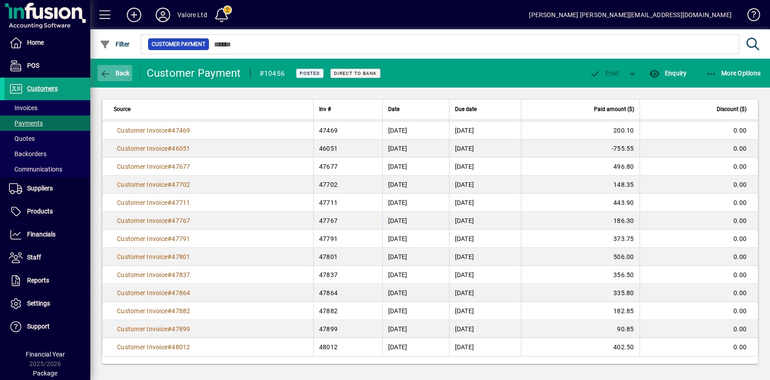
click at [114, 68] on span "button" at bounding box center [115, 73] width 35 height 22
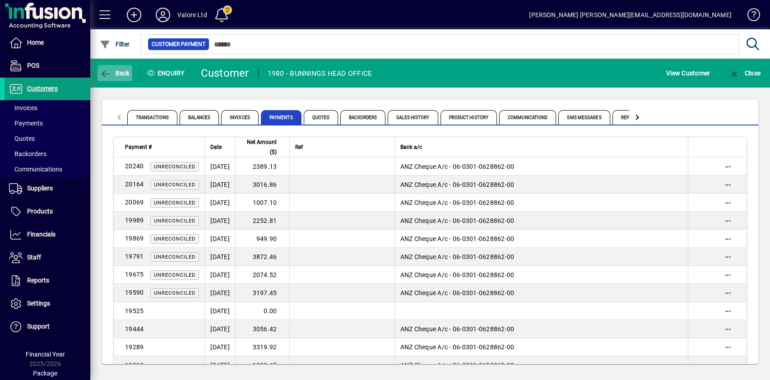
scroll to position [1583, 0]
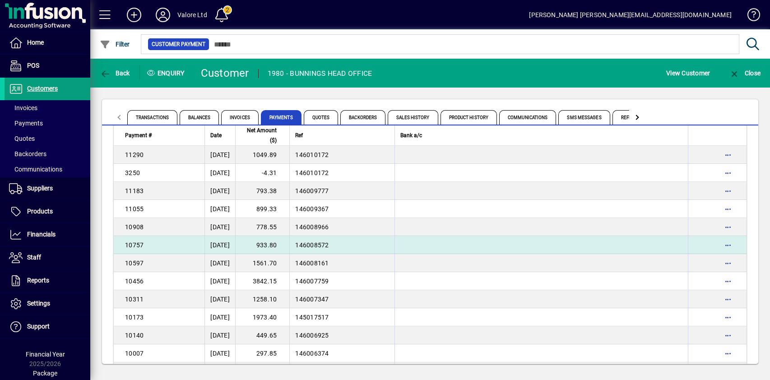
click at [289, 248] on td "933.80" at bounding box center [262, 245] width 54 height 18
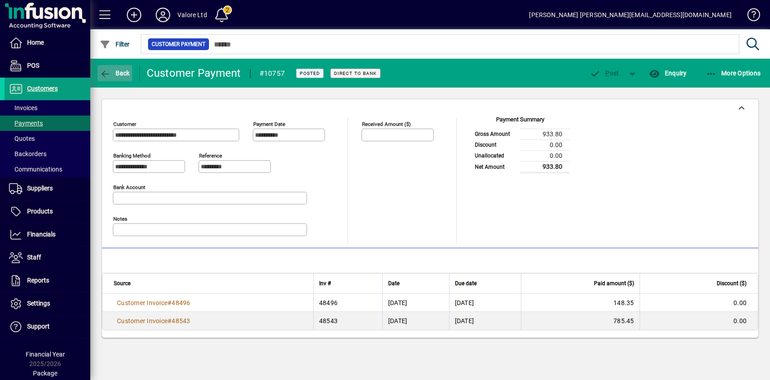
click at [118, 71] on span "Back" at bounding box center [115, 73] width 30 height 7
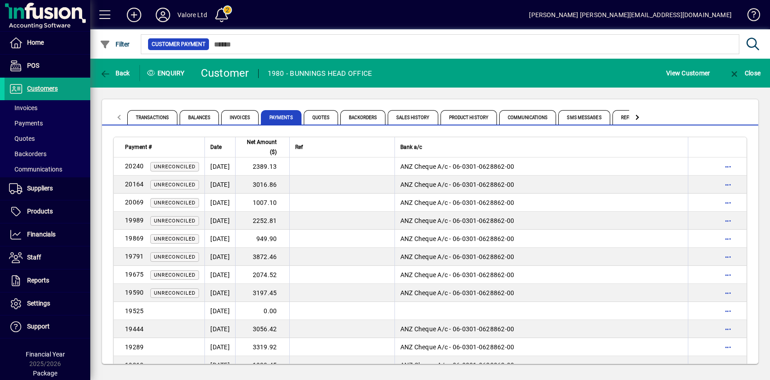
scroll to position [1547, 0]
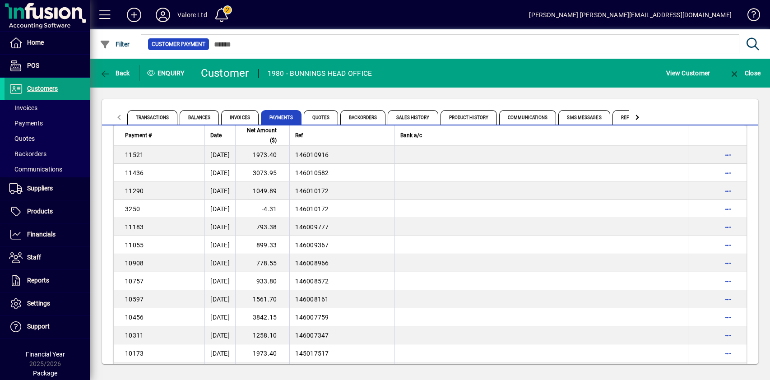
drag, startPoint x: 279, startPoint y: 246, endPoint x: 285, endPoint y: 246, distance: 5.9
click at [280, 246] on td "899.33" at bounding box center [262, 245] width 54 height 18
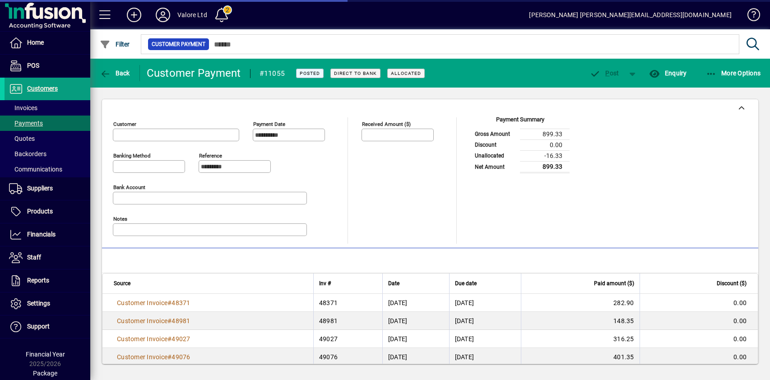
type input "**********"
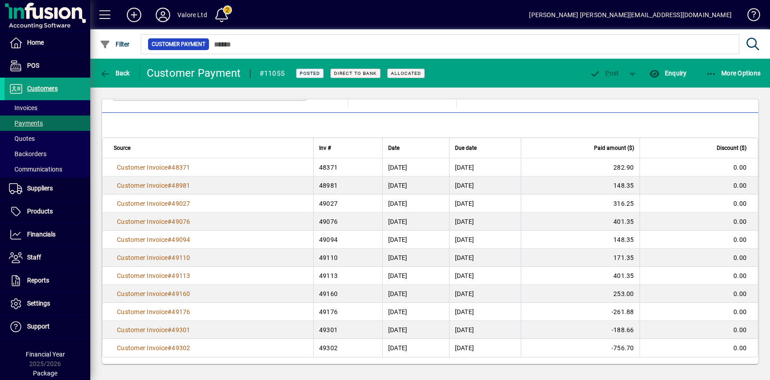
scroll to position [136, 0]
click at [116, 76] on span "Back" at bounding box center [115, 73] width 30 height 7
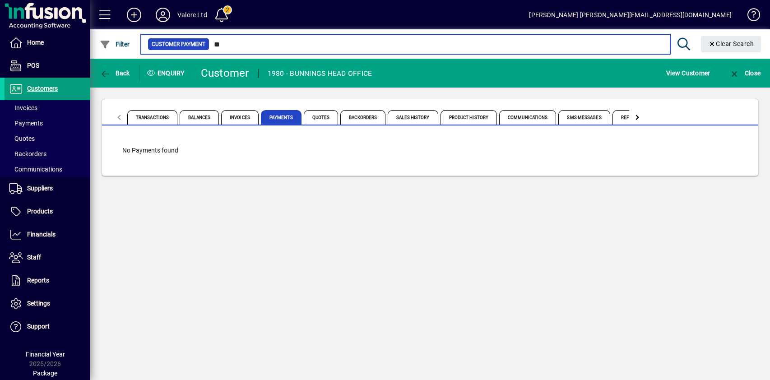
type input "*"
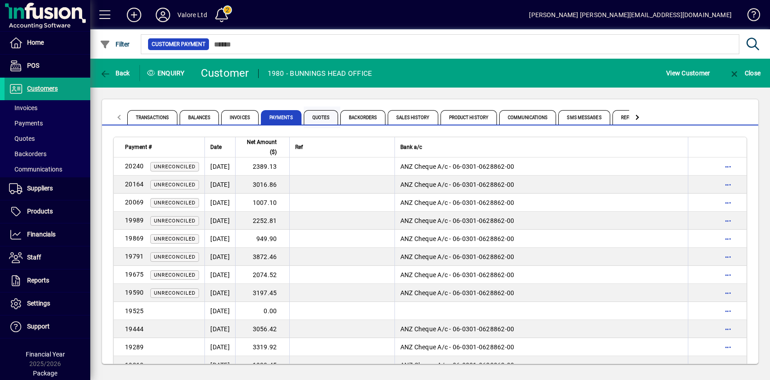
scroll to position [1529, 0]
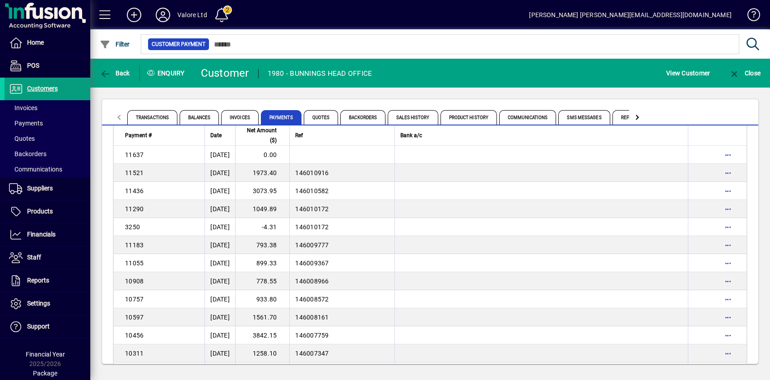
click at [286, 246] on td "793.38" at bounding box center [262, 245] width 54 height 18
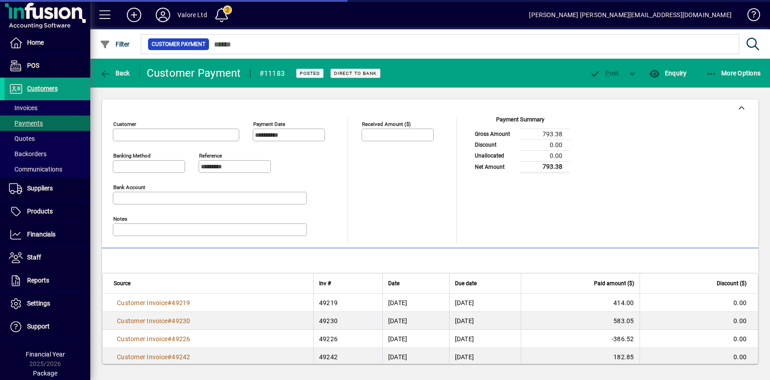
type input "**********"
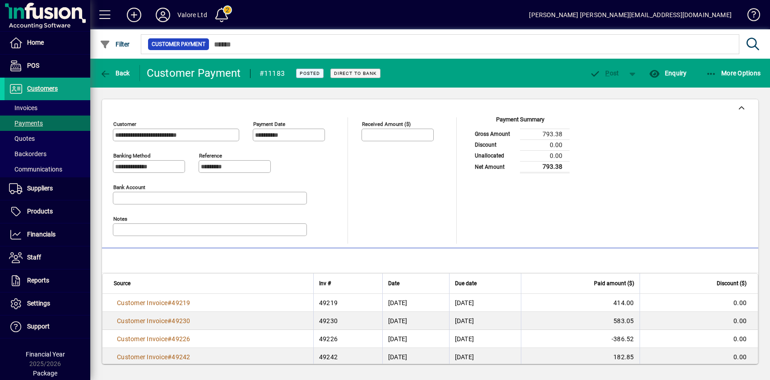
scroll to position [10, 0]
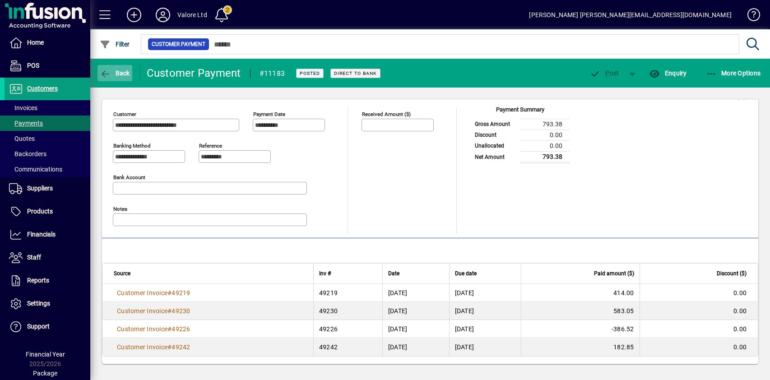
click at [116, 70] on span "Back" at bounding box center [115, 73] width 30 height 7
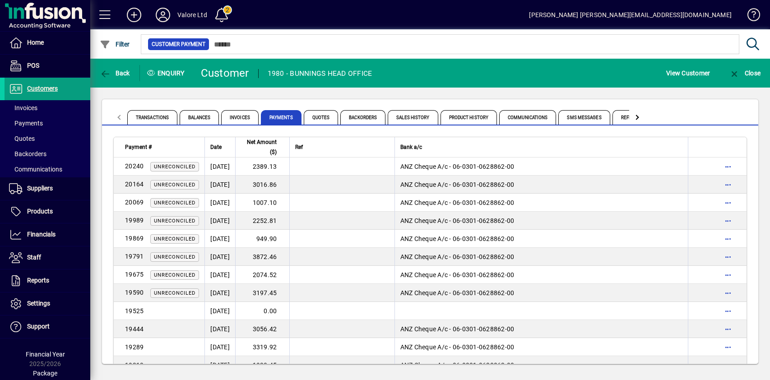
scroll to position [1475, 0]
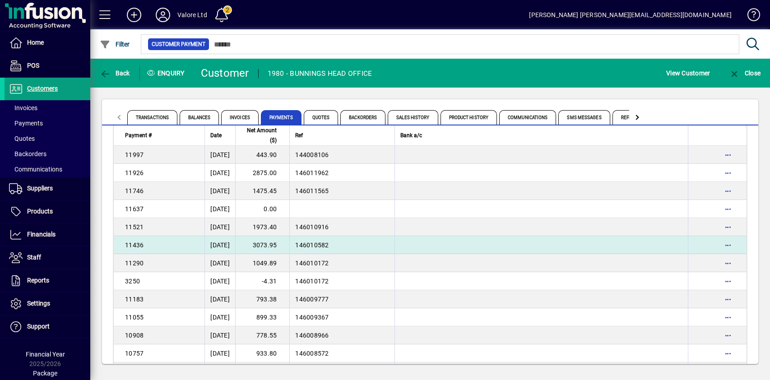
click at [281, 242] on td "3073.95" at bounding box center [262, 245] width 54 height 18
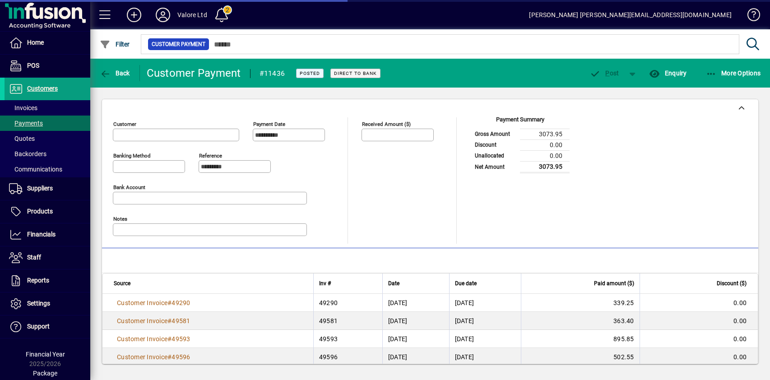
type input "**********"
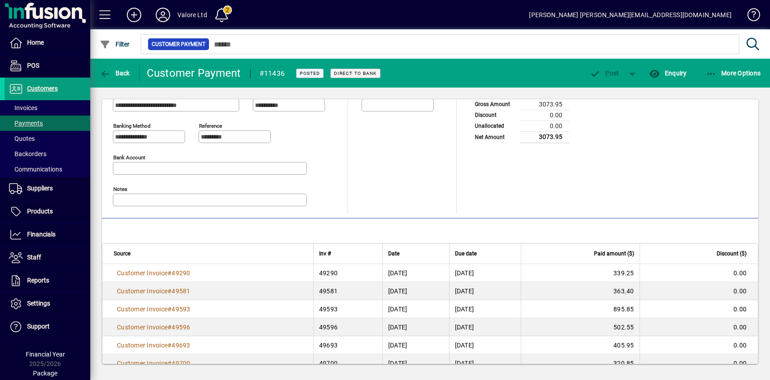
scroll to position [100, 0]
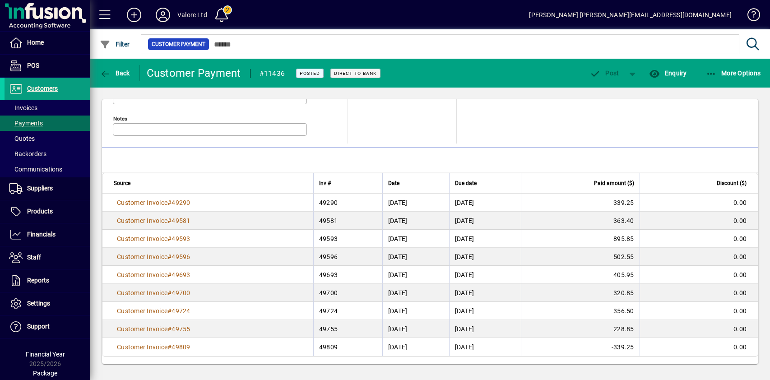
click at [227, 89] on div "**********" at bounding box center [430, 232] width 680 height 288
click at [129, 73] on span "Back" at bounding box center [115, 73] width 30 height 7
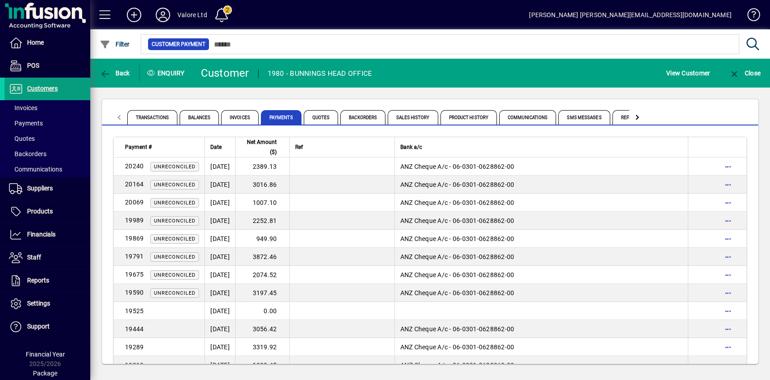
scroll to position [1457, 0]
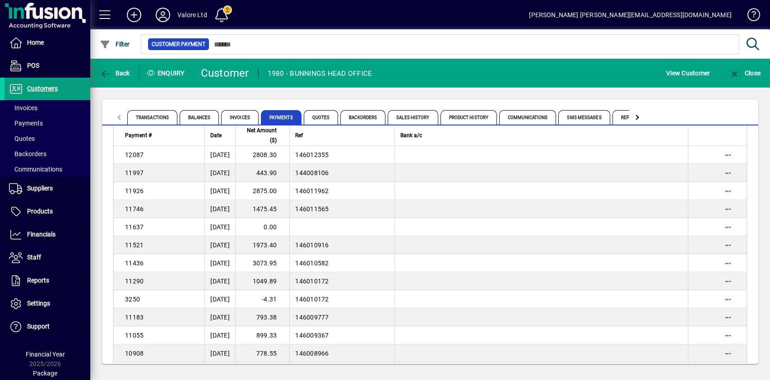
click at [289, 243] on td "1973.40" at bounding box center [262, 245] width 54 height 18
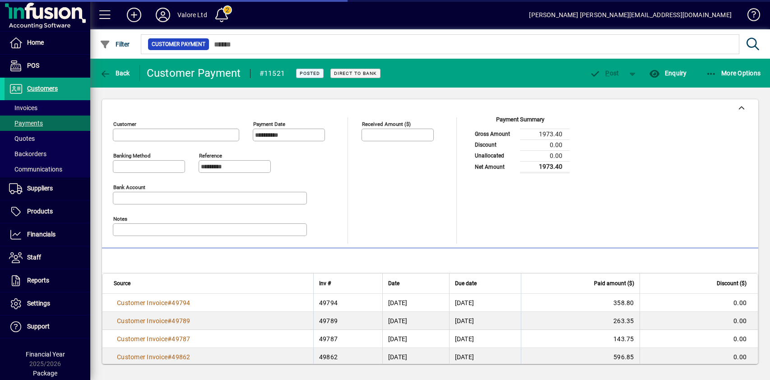
type input "**********"
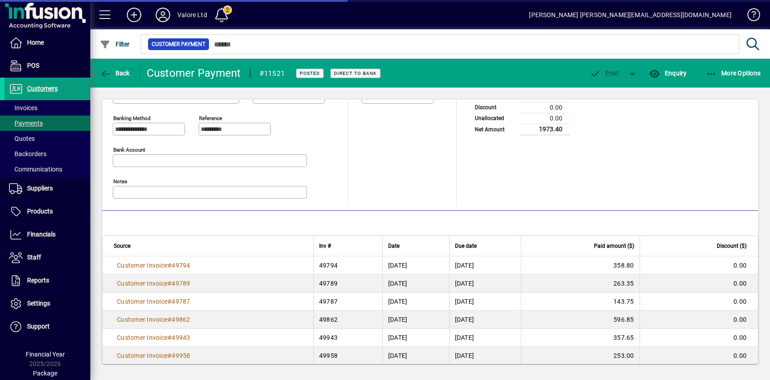
scroll to position [46, 0]
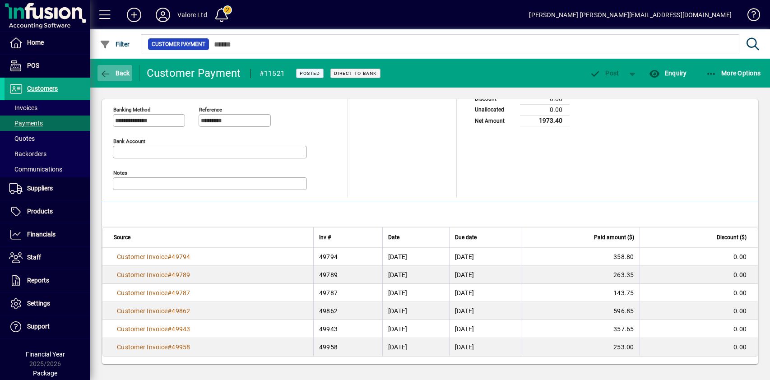
click at [116, 74] on span "Back" at bounding box center [115, 73] width 30 height 7
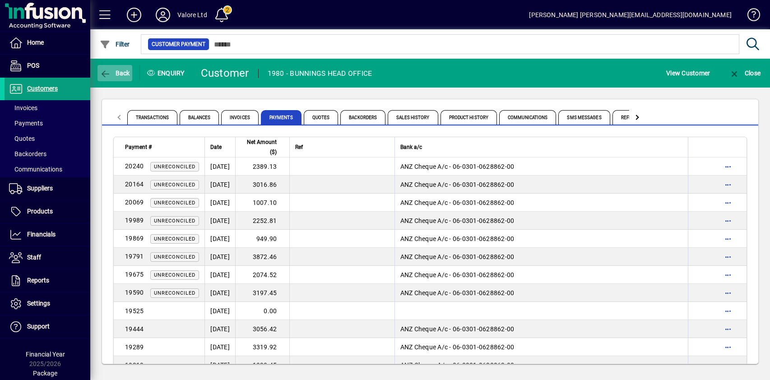
scroll to position [1366, 0]
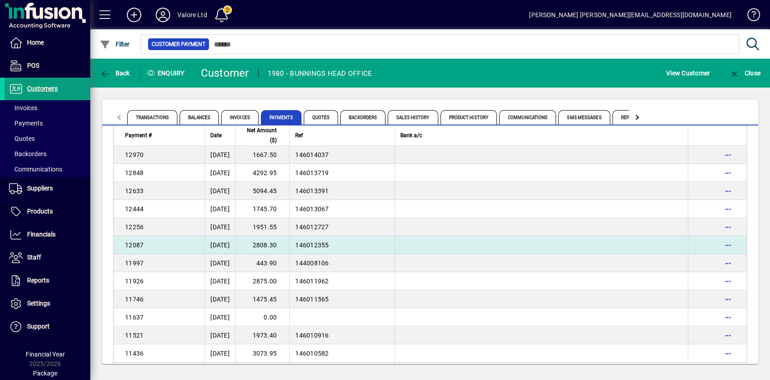
click at [328, 245] on span "146012355" at bounding box center [311, 245] width 33 height 7
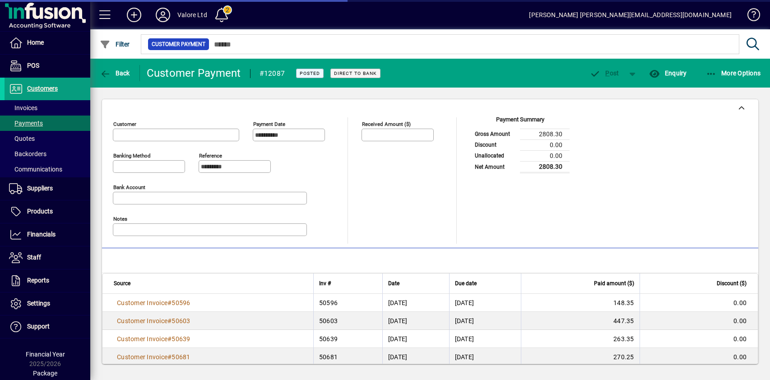
type input "**********"
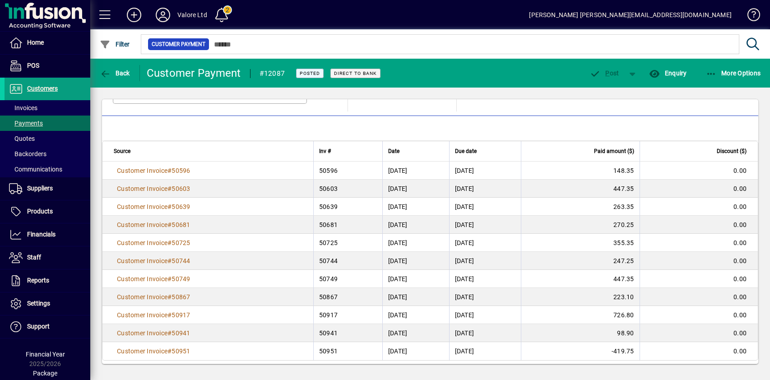
scroll to position [136, 0]
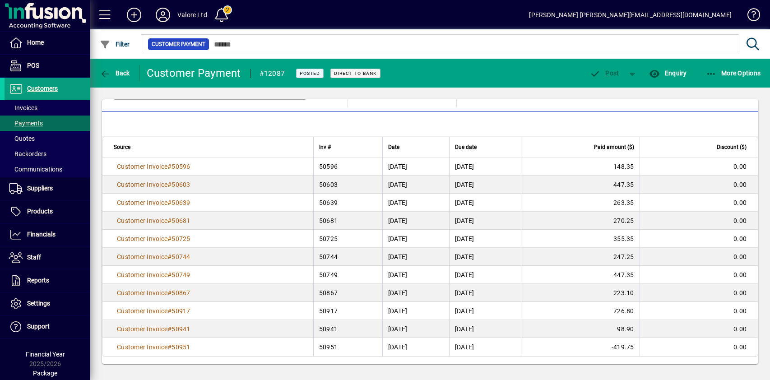
click at [178, 349] on span "50951" at bounding box center [181, 347] width 19 height 7
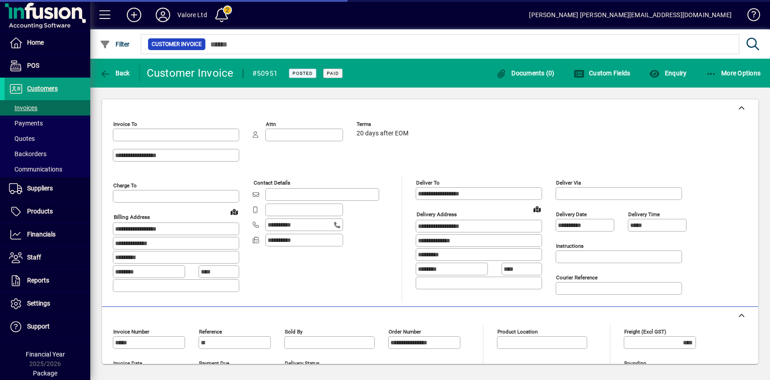
type input "**********"
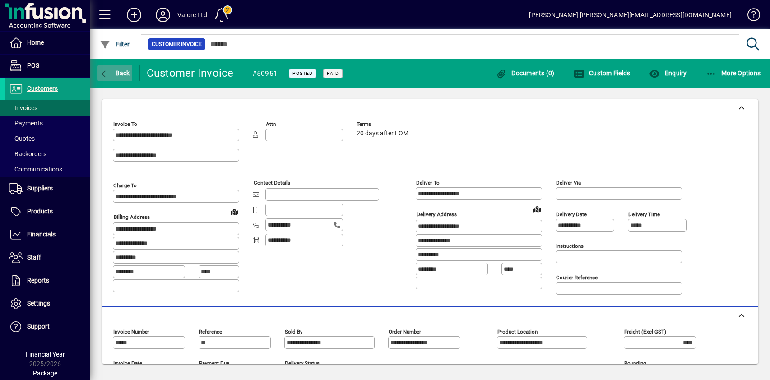
click at [126, 74] on span "Back" at bounding box center [115, 73] width 30 height 7
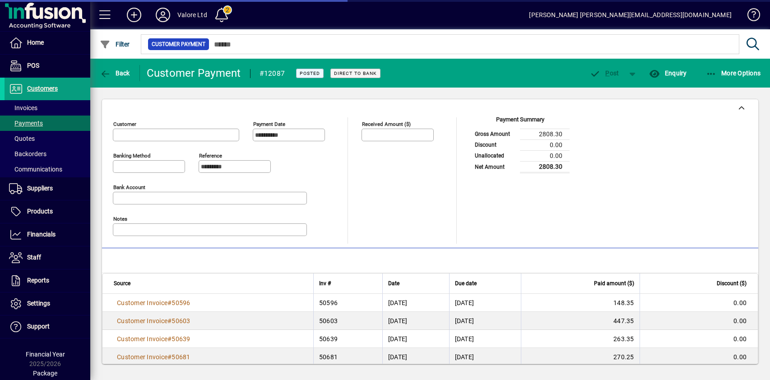
type input "**********"
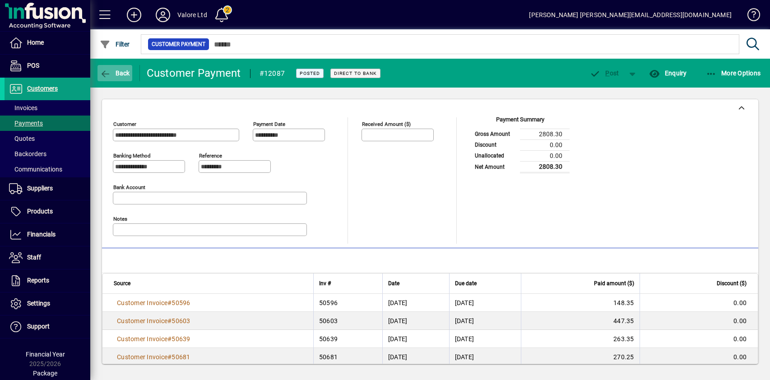
click at [127, 70] on span "Back" at bounding box center [115, 73] width 30 height 7
type input "**********"
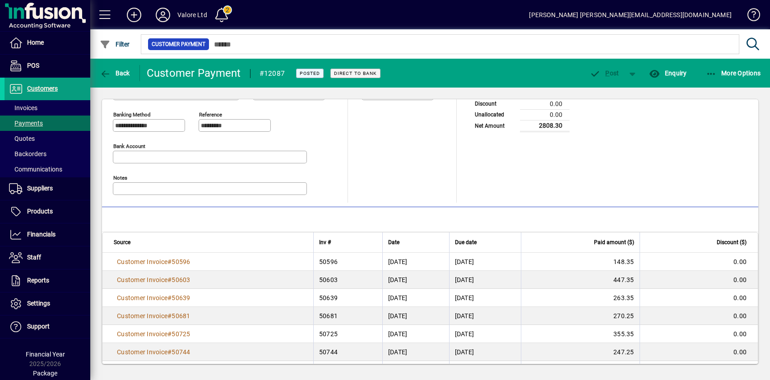
scroll to position [136, 0]
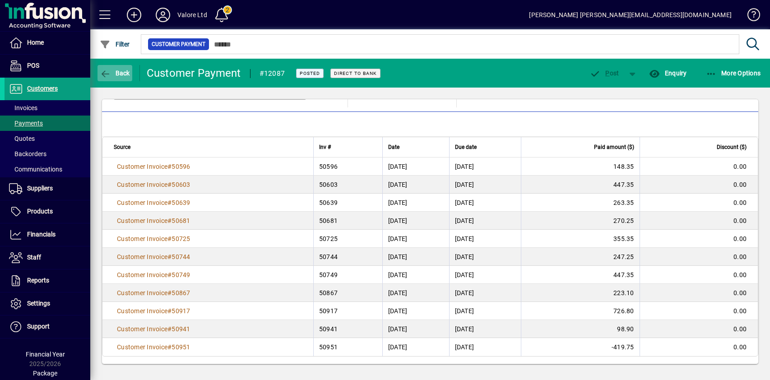
click at [125, 70] on span "Back" at bounding box center [115, 73] width 30 height 7
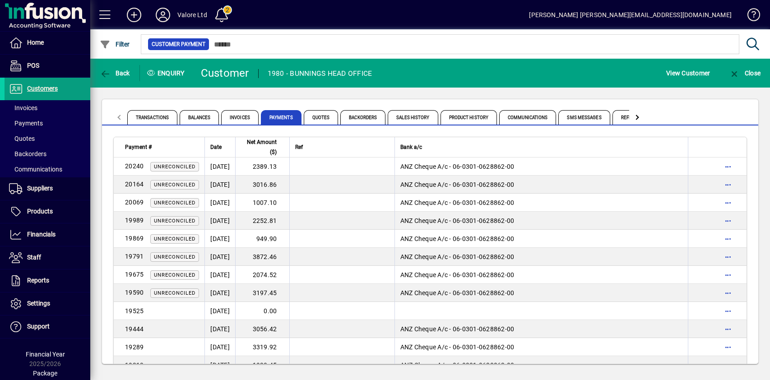
scroll to position [1348, 0]
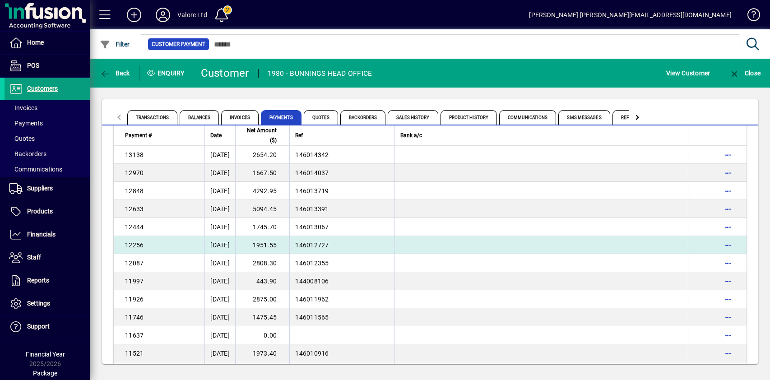
click at [282, 243] on td "1951.55" at bounding box center [262, 245] width 54 height 18
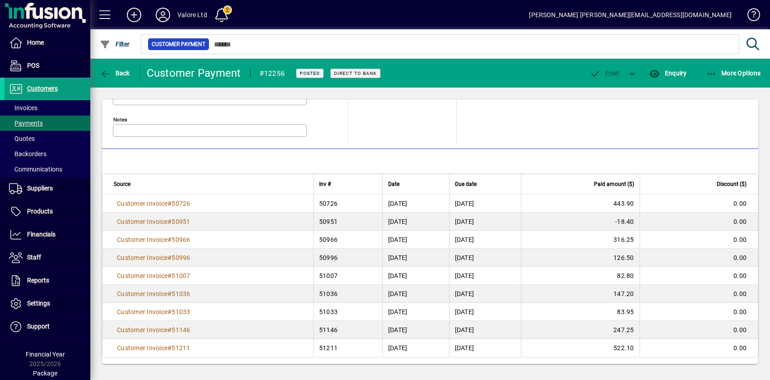
scroll to position [100, 0]
click at [111, 68] on button "Back" at bounding box center [115, 73] width 35 height 16
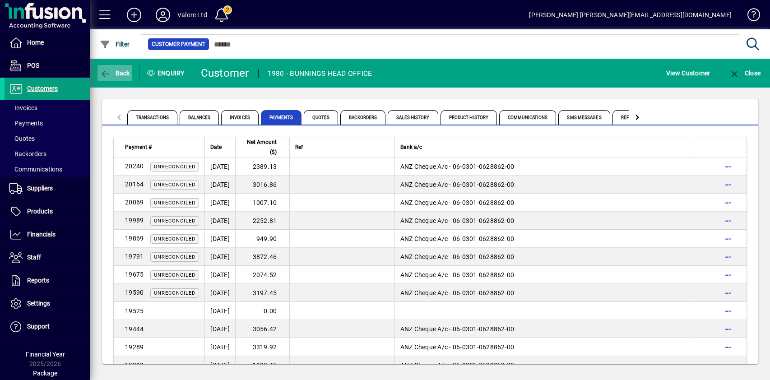
scroll to position [1330, 0]
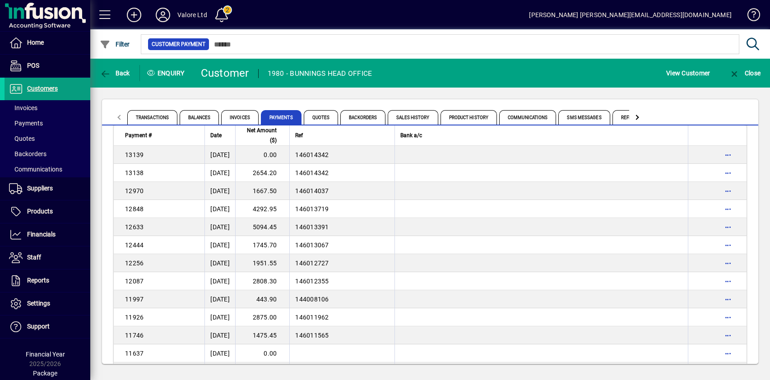
click at [277, 243] on td "1745.70" at bounding box center [262, 245] width 54 height 18
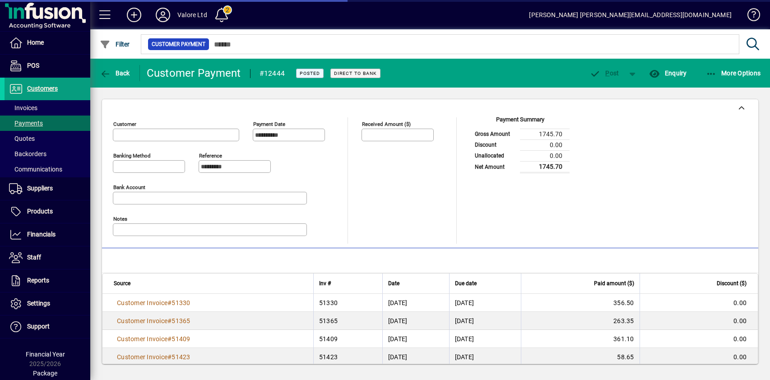
type input "**********"
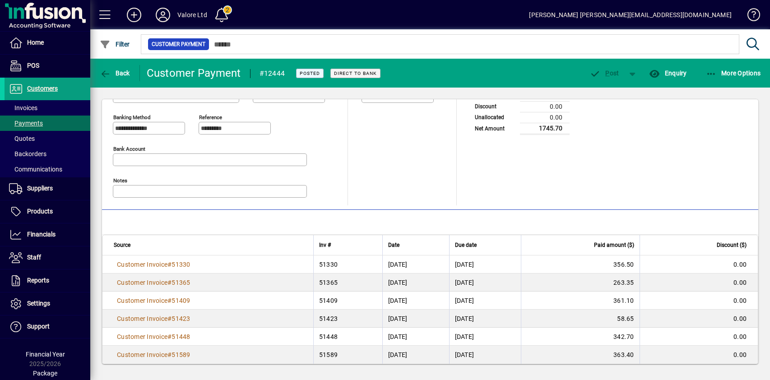
scroll to position [46, 0]
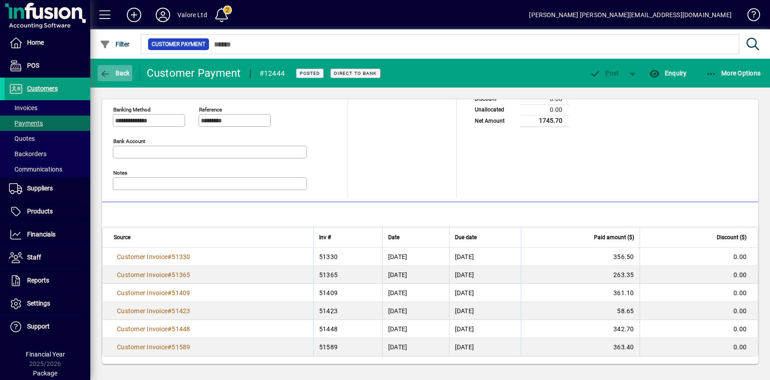
click at [116, 70] on span "Back" at bounding box center [115, 73] width 30 height 7
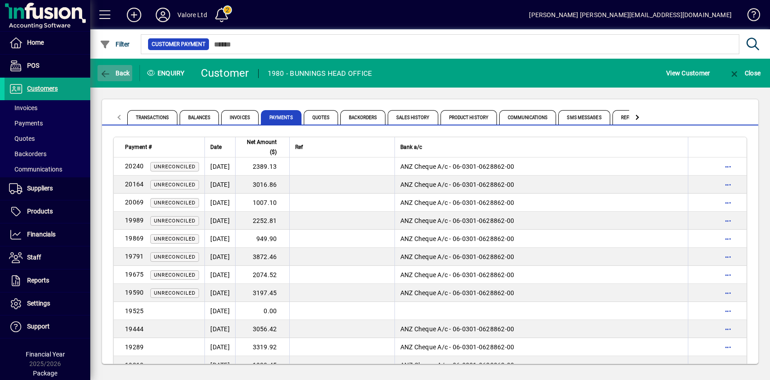
click at [130, 74] on span "button" at bounding box center [115, 73] width 35 height 22
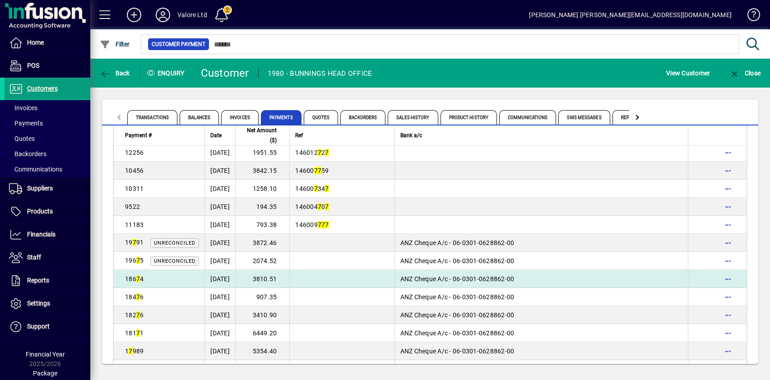
scroll to position [226, 0]
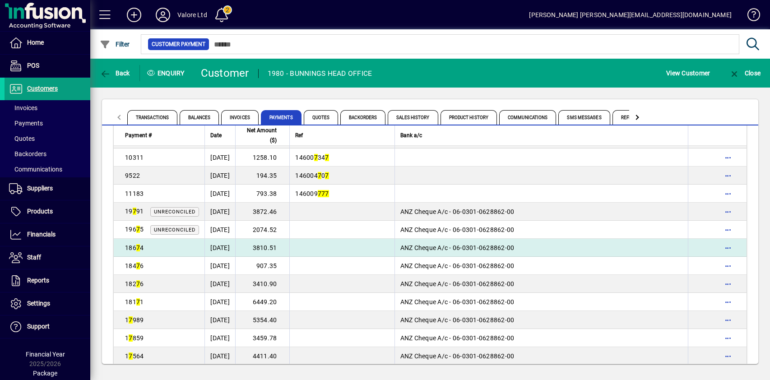
click at [632, 253] on td "ANZ Cheque A/c - 06-0301-0628862-00" at bounding box center [541, 248] width 293 height 18
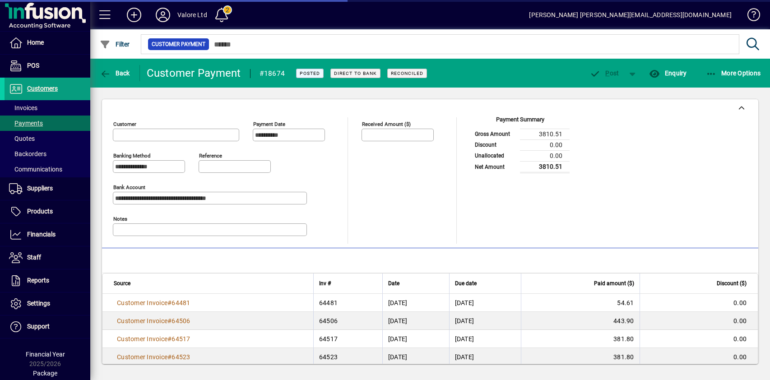
type input "**********"
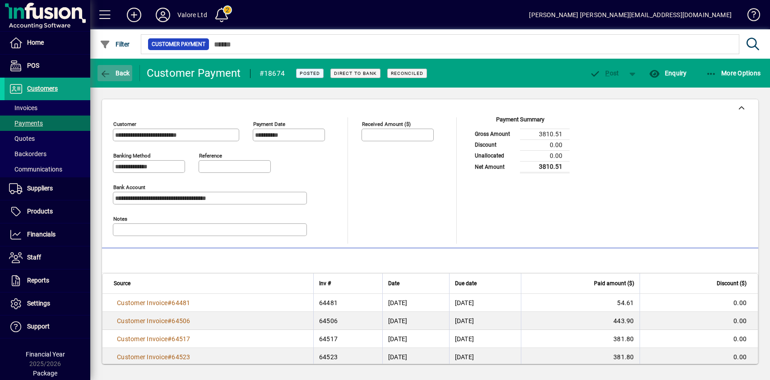
click at [116, 70] on span "Back" at bounding box center [115, 73] width 30 height 7
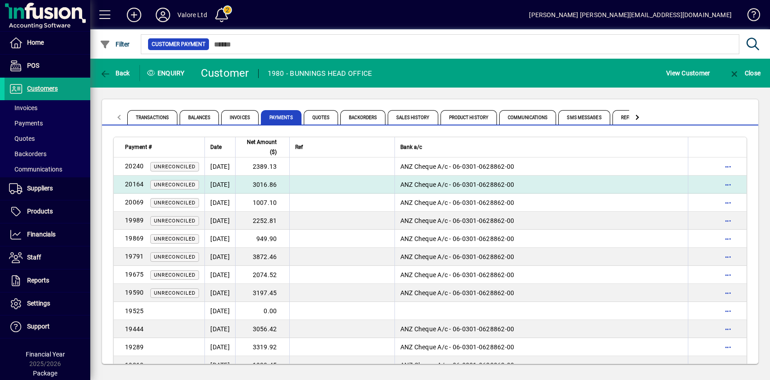
scroll to position [1312, 0]
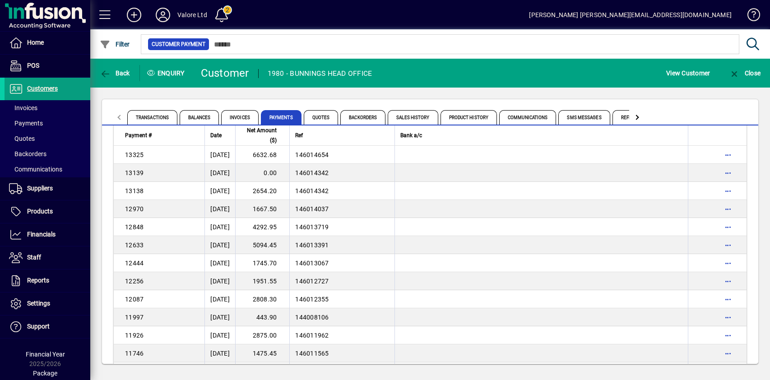
click at [289, 246] on td "5094.45" at bounding box center [262, 245] width 54 height 18
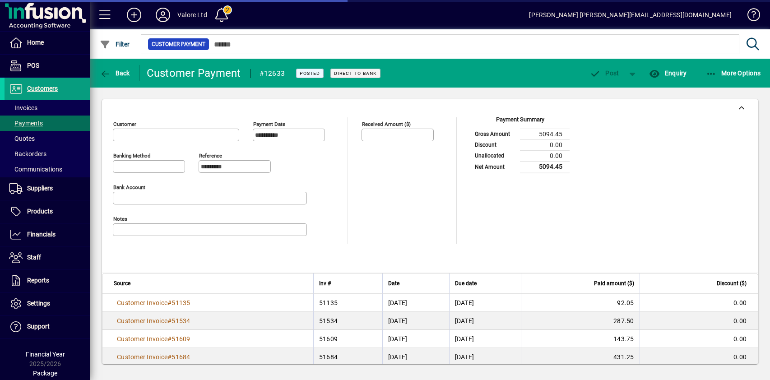
type input "**********"
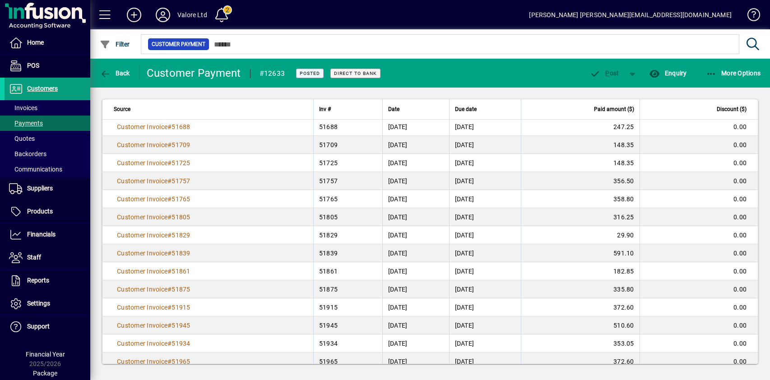
scroll to position [263, 0]
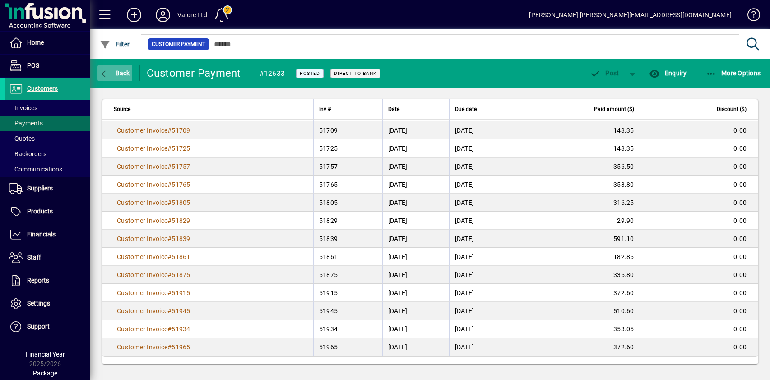
click at [110, 71] on icon "button" at bounding box center [105, 74] width 11 height 9
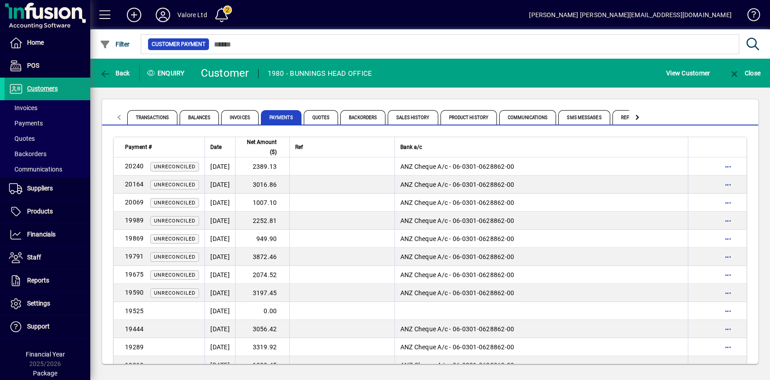
scroll to position [1294, 0]
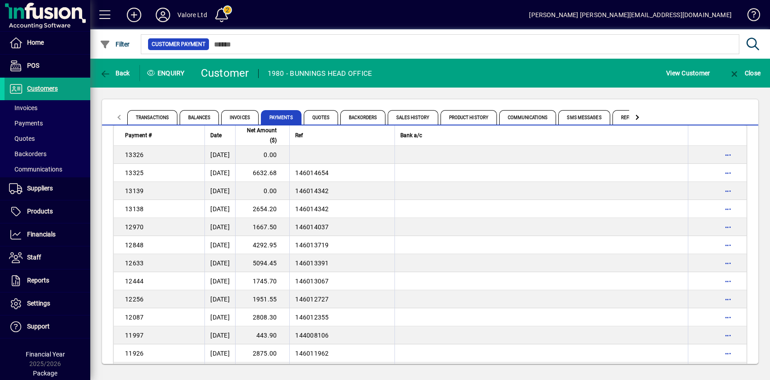
click at [287, 242] on td "4292.95" at bounding box center [262, 245] width 54 height 18
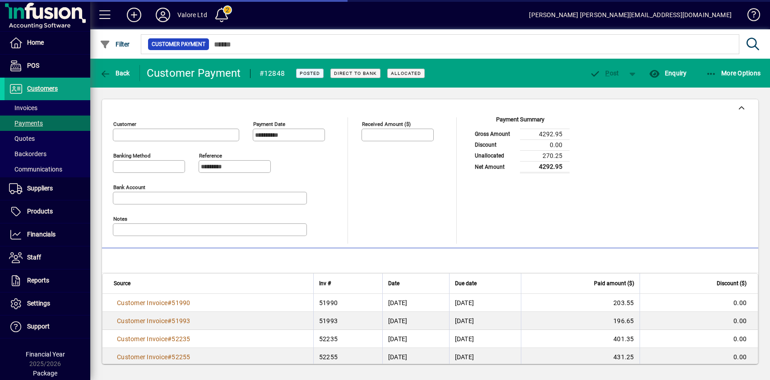
type input "**********"
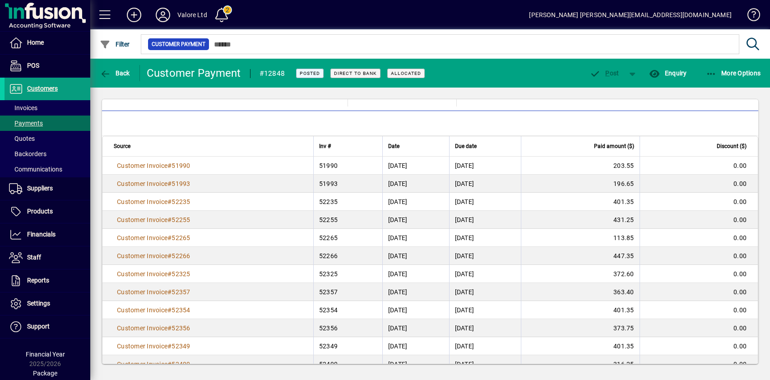
scroll to position [154, 0]
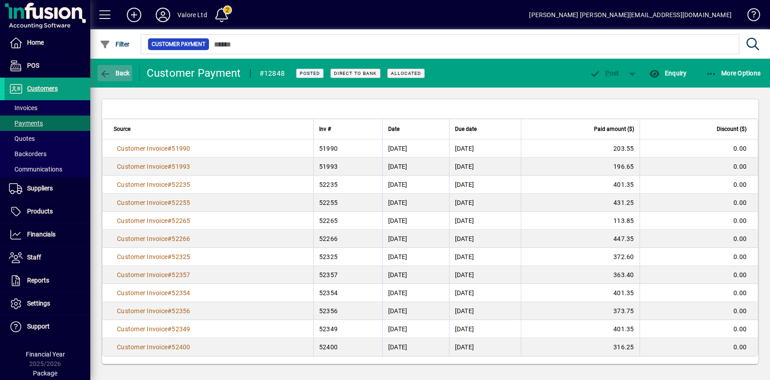
click at [113, 69] on span "button" at bounding box center [115, 73] width 35 height 22
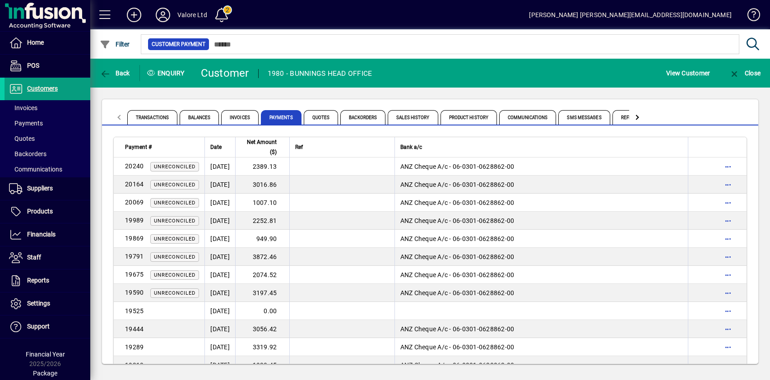
scroll to position [1294, 0]
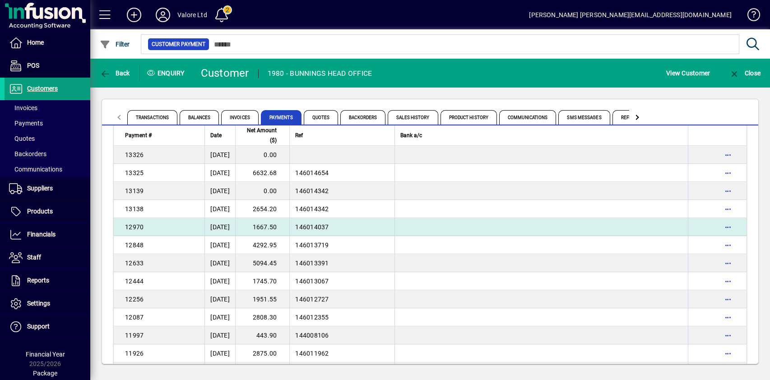
click at [284, 229] on td "1667.50" at bounding box center [262, 227] width 54 height 18
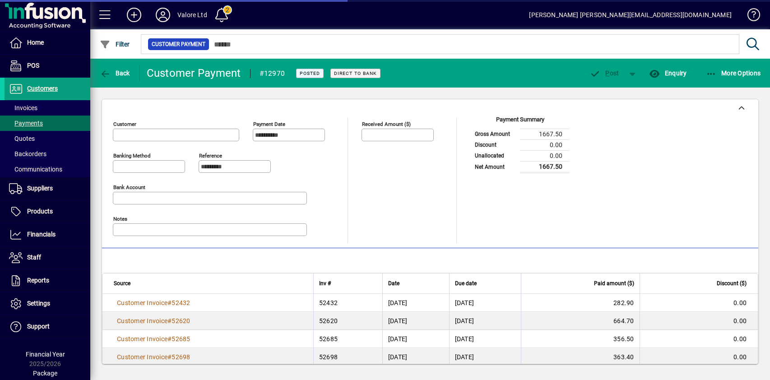
type input "**********"
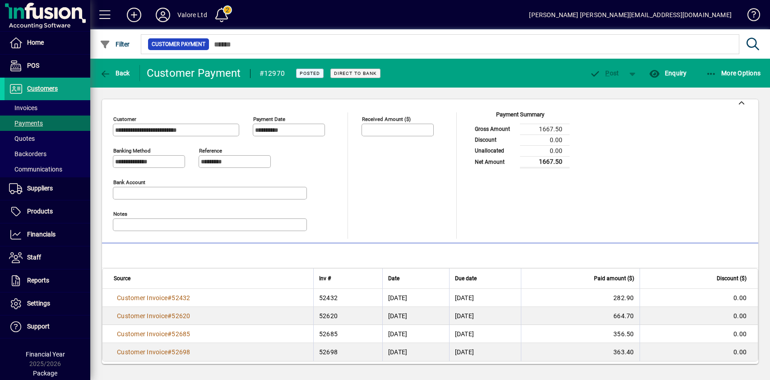
scroll to position [10, 0]
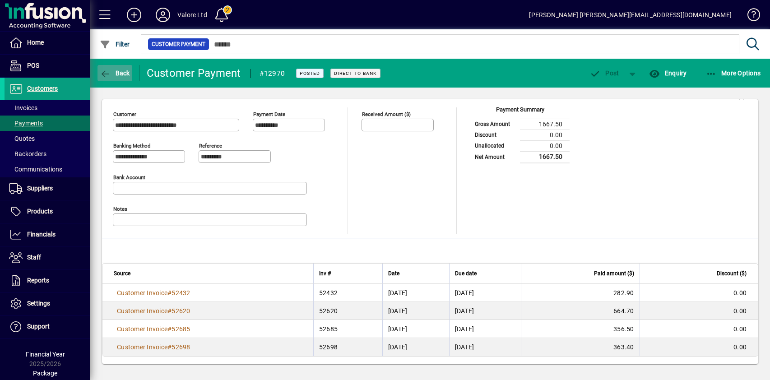
click at [113, 74] on span "Back" at bounding box center [115, 73] width 30 height 7
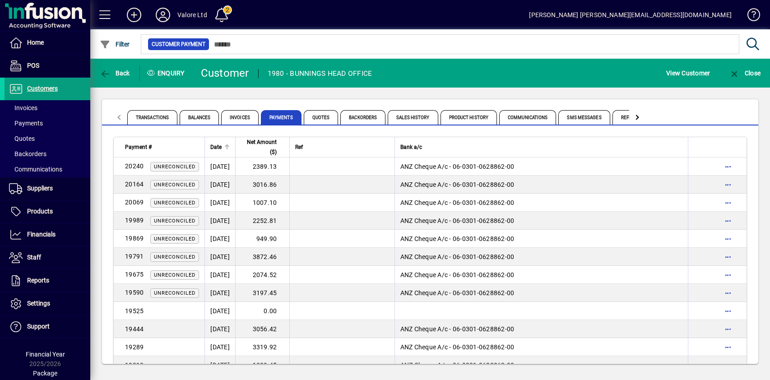
scroll to position [1294, 0]
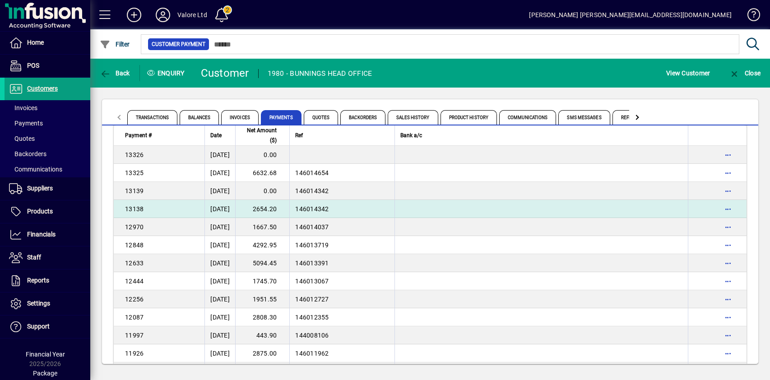
click at [275, 209] on td "2654.20" at bounding box center [262, 209] width 54 height 18
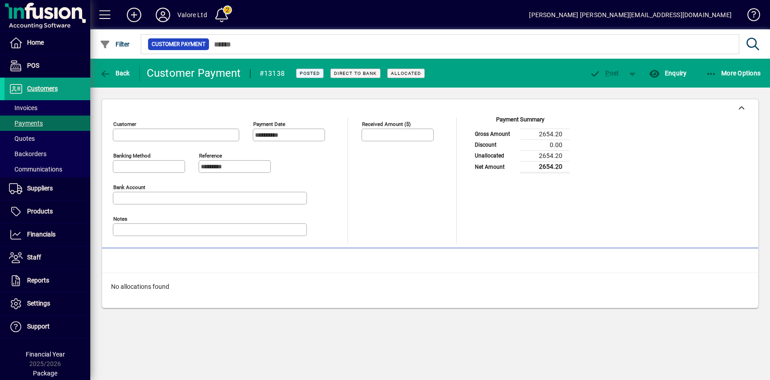
type input "**********"
click at [112, 70] on span "Back" at bounding box center [115, 73] width 30 height 7
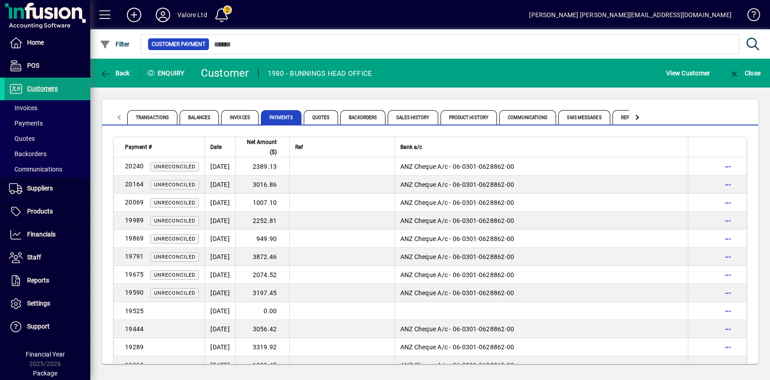
scroll to position [1294, 0]
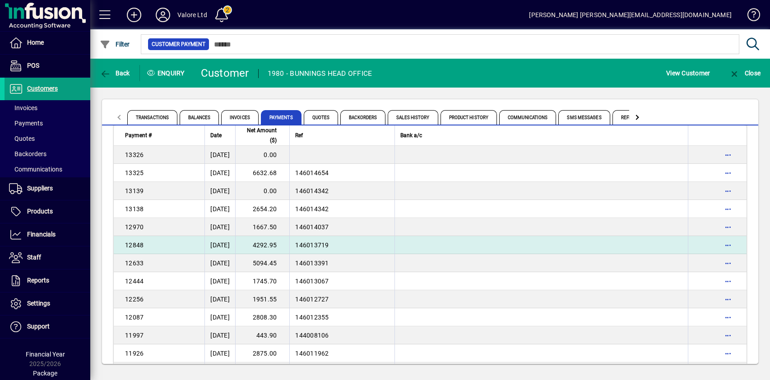
click at [277, 248] on td "4292.95" at bounding box center [262, 245] width 54 height 18
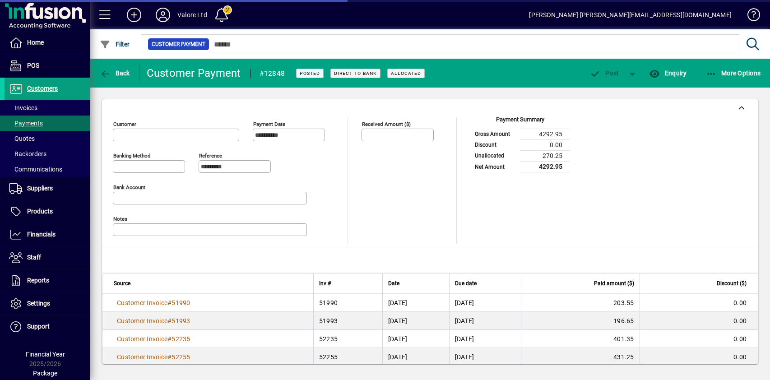
type input "**********"
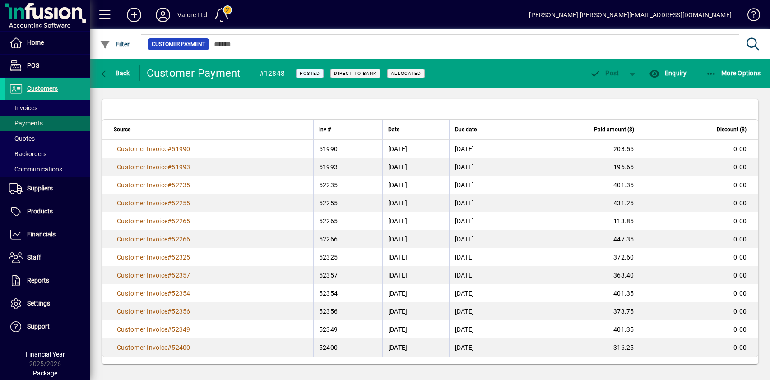
scroll to position [154, 0]
click at [125, 68] on span "button" at bounding box center [115, 73] width 35 height 22
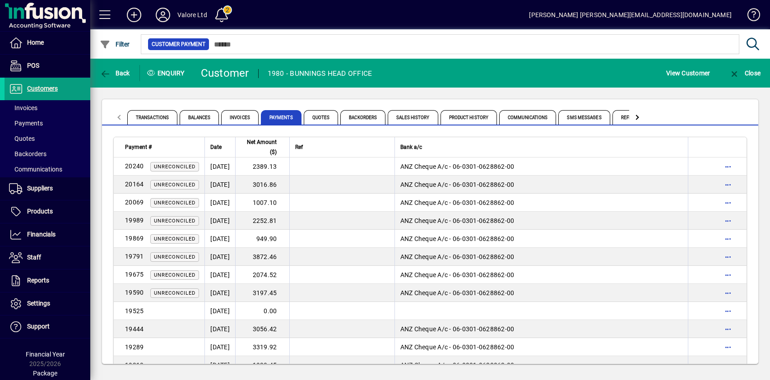
scroll to position [1258, 0]
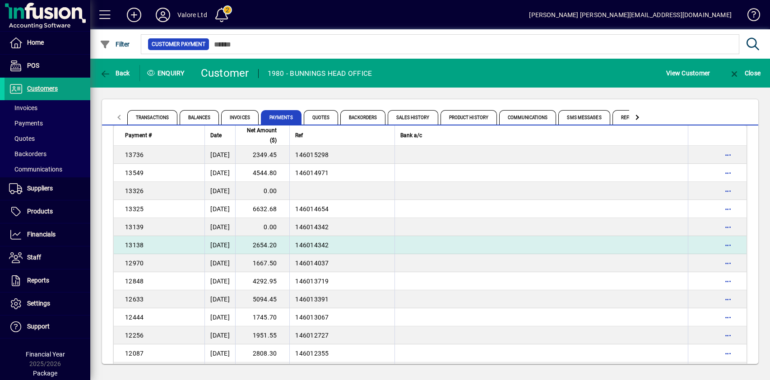
click at [277, 246] on td "2654.20" at bounding box center [262, 245] width 54 height 18
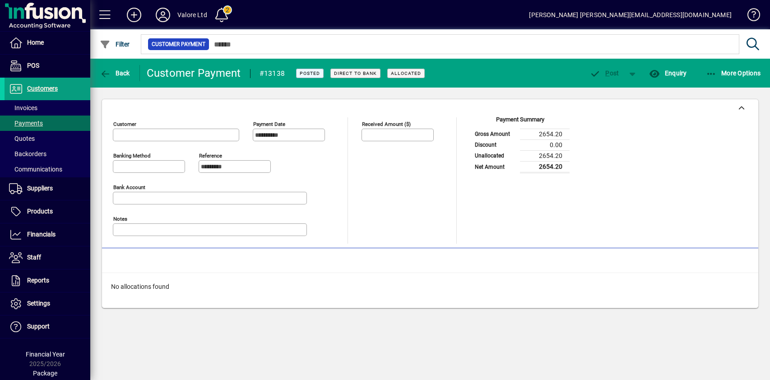
type input "**********"
click at [125, 71] on span "Back" at bounding box center [115, 73] width 30 height 7
